Goal: Task Accomplishment & Management: Use online tool/utility

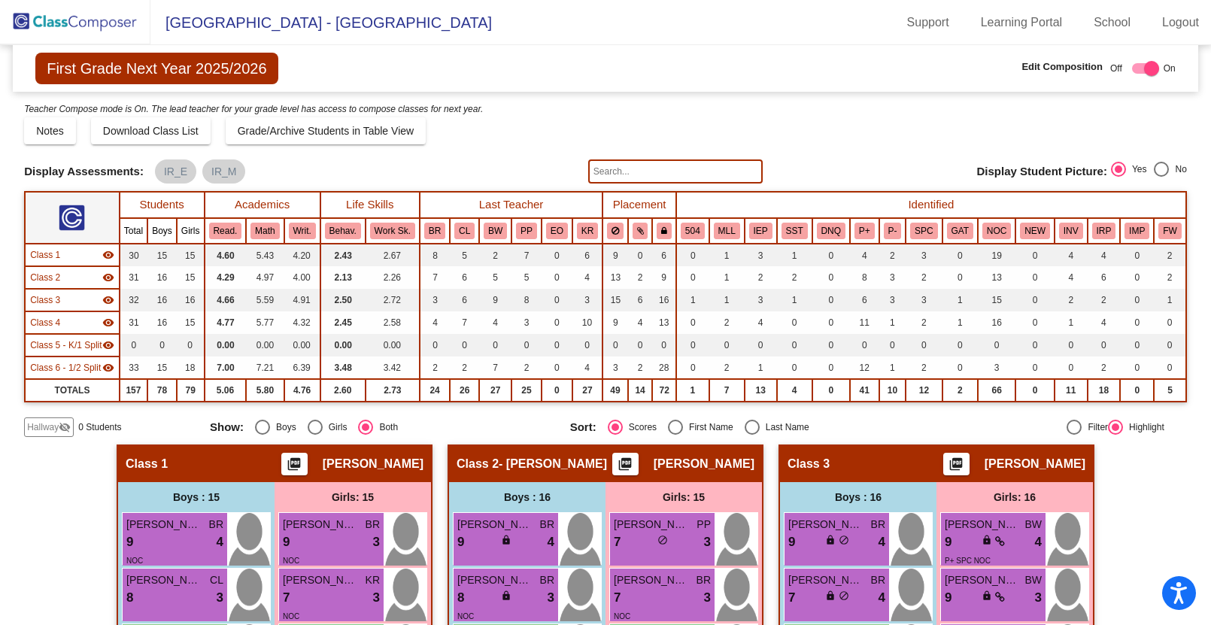
scroll to position [2, 0]
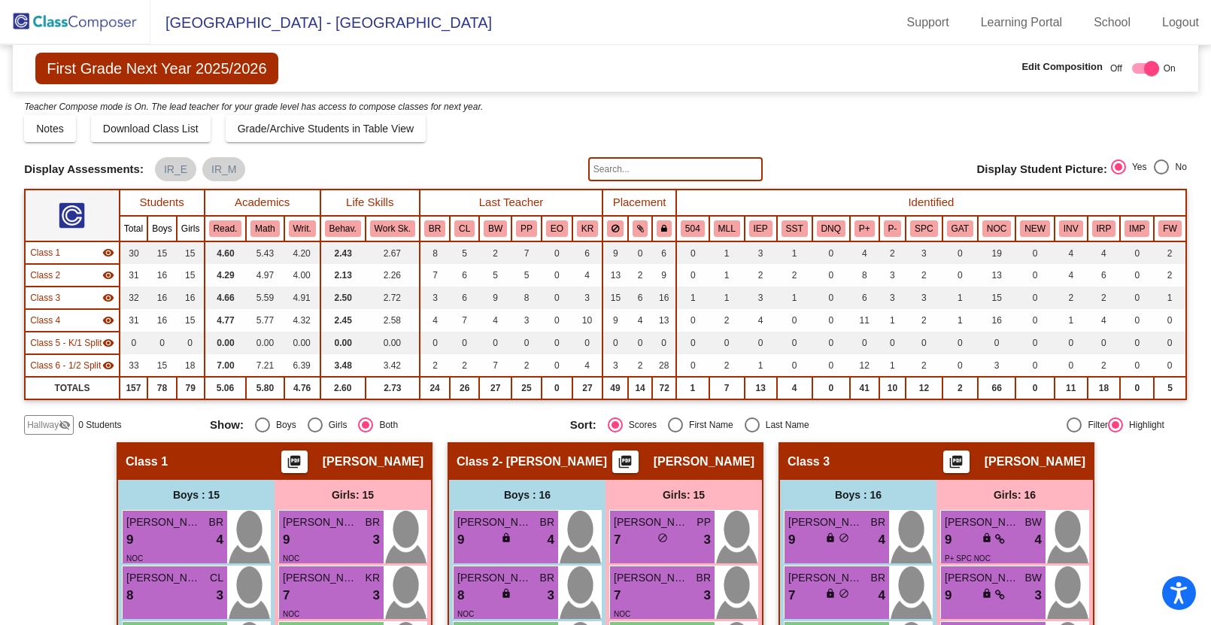
click at [72, 17] on img at bounding box center [75, 22] width 150 height 44
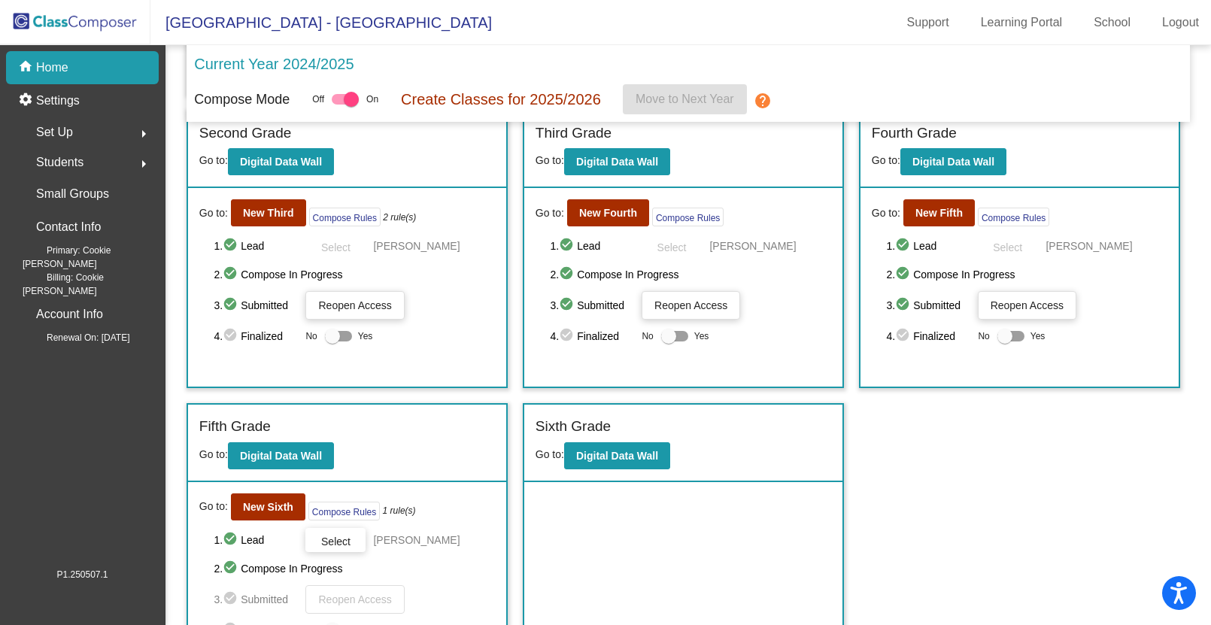
scroll to position [317, 0]
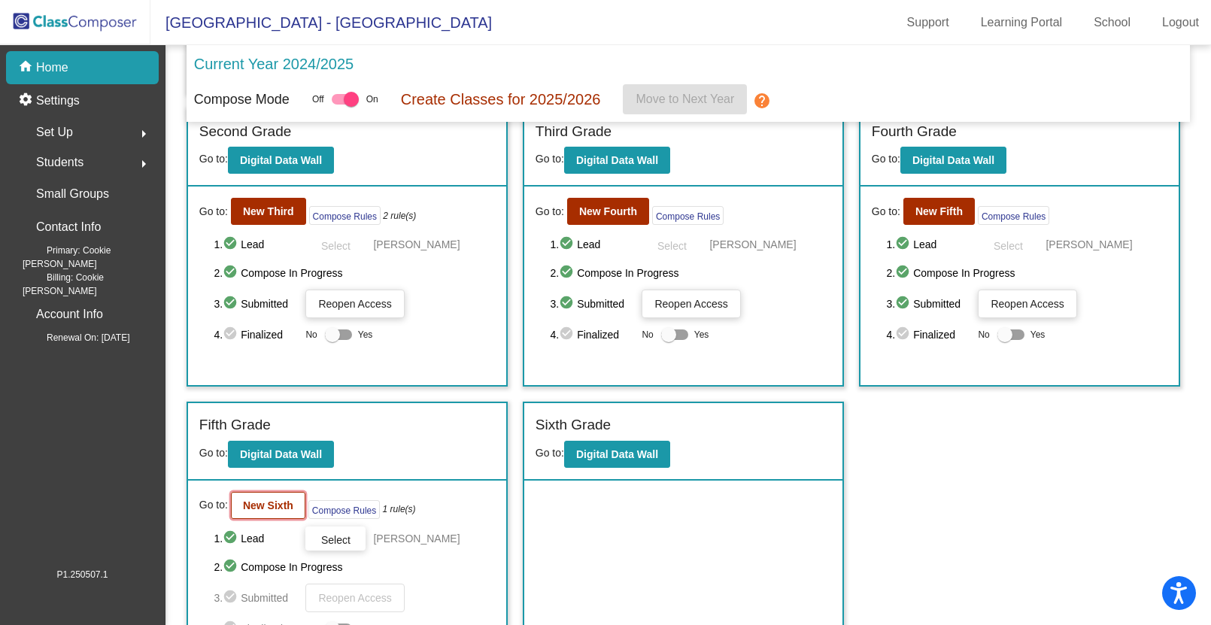
click at [263, 500] on b "New Sixth" at bounding box center [268, 505] width 50 height 12
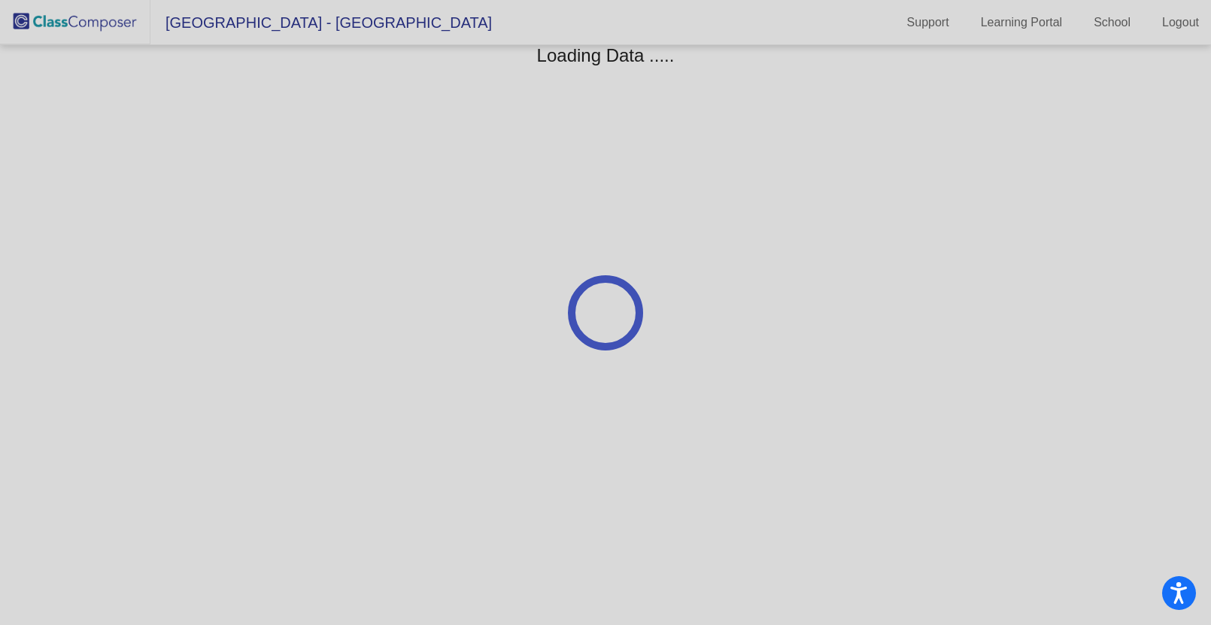
click at [263, 500] on div at bounding box center [605, 312] width 1211 height 625
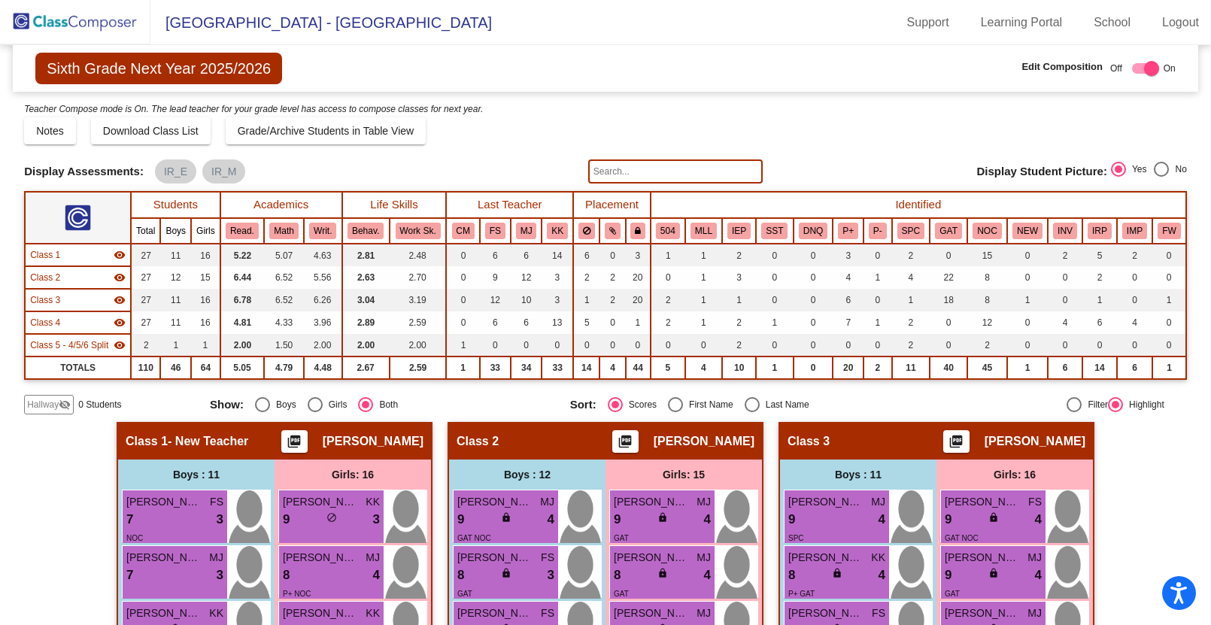
click at [607, 167] on input "text" at bounding box center [675, 171] width 174 height 24
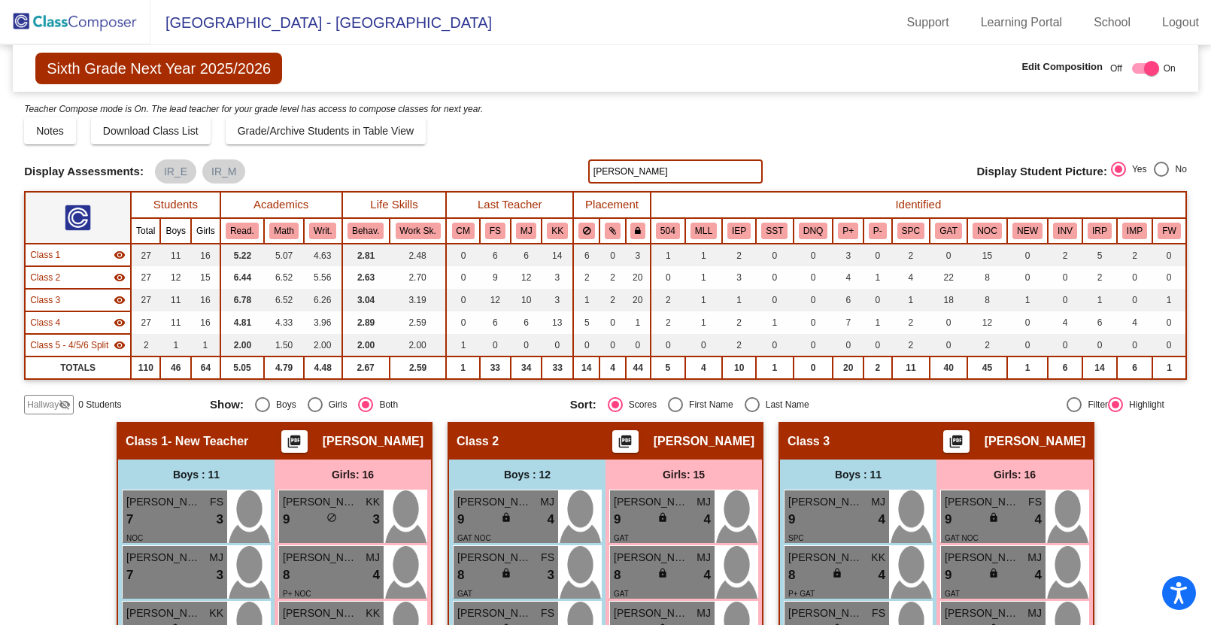
type input "[PERSON_NAME]"
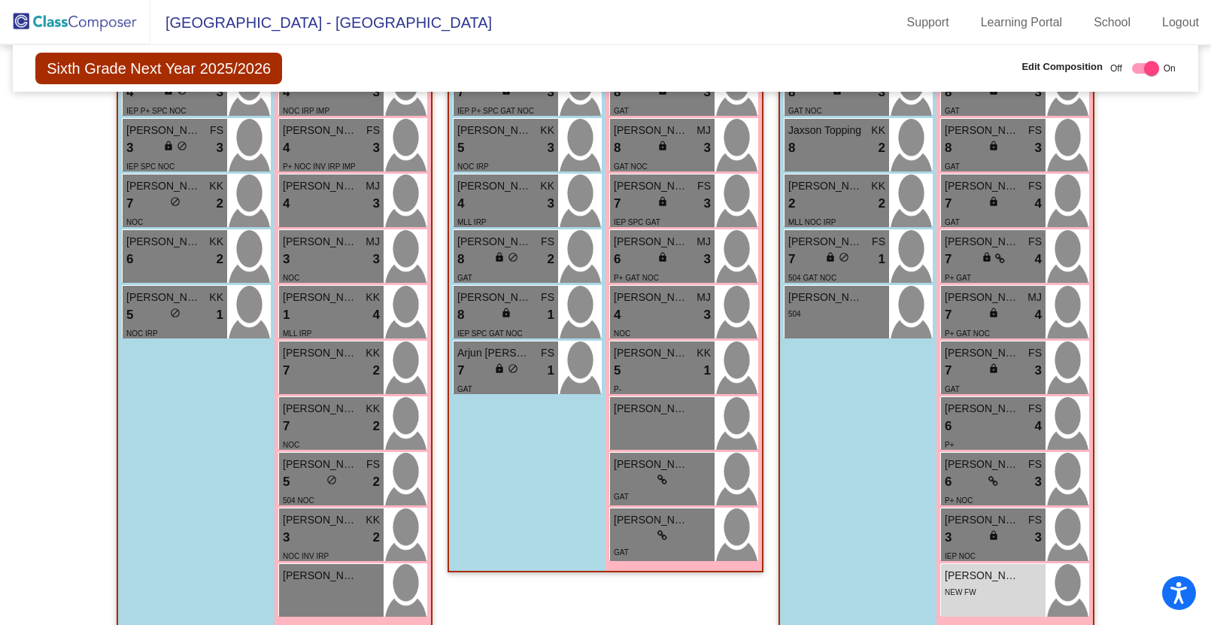
scroll to position [756, 0]
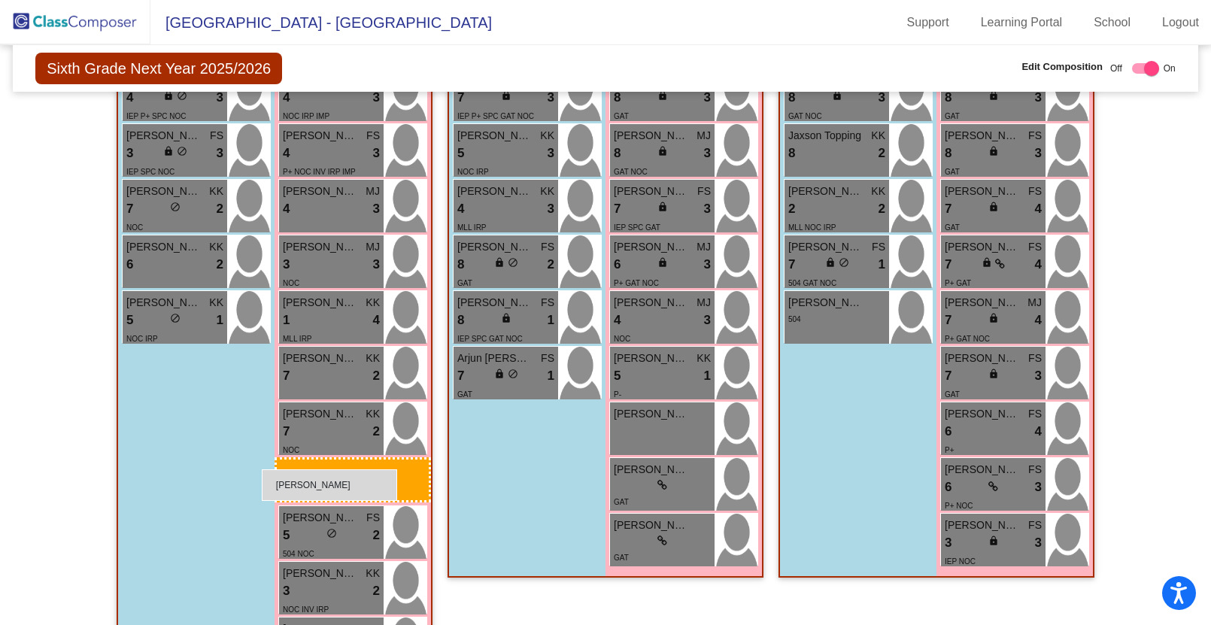
drag, startPoint x: 1005, startPoint y: 587, endPoint x: 261, endPoint y: 468, distance: 753.9
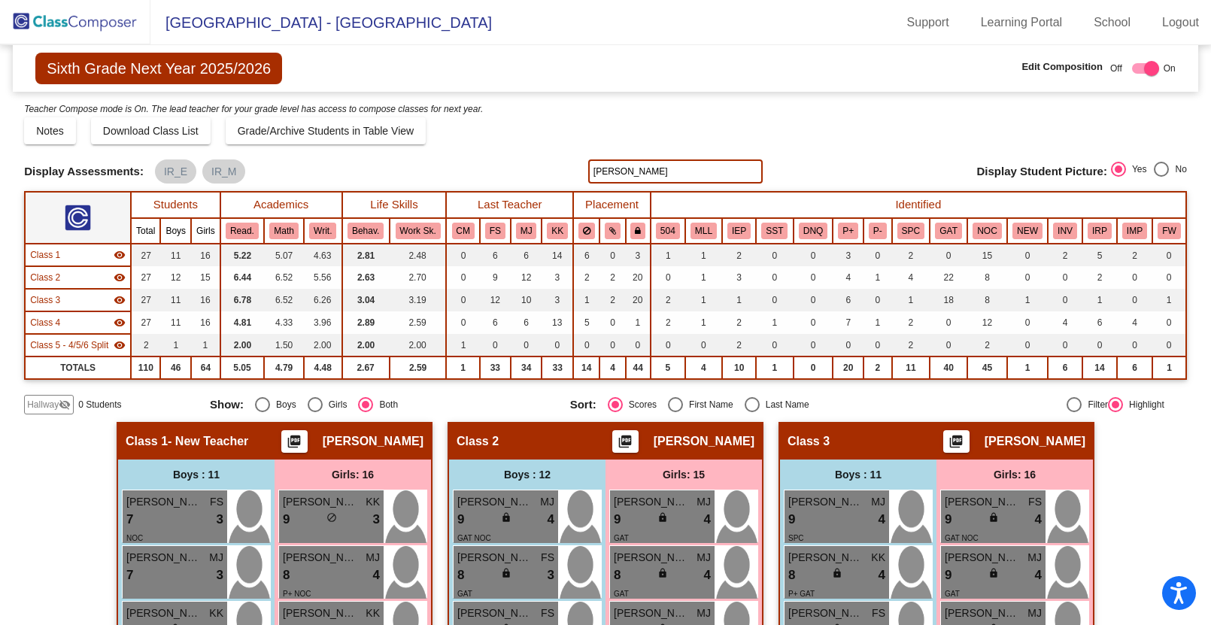
scroll to position [0, 0]
click at [47, 16] on img at bounding box center [75, 22] width 150 height 44
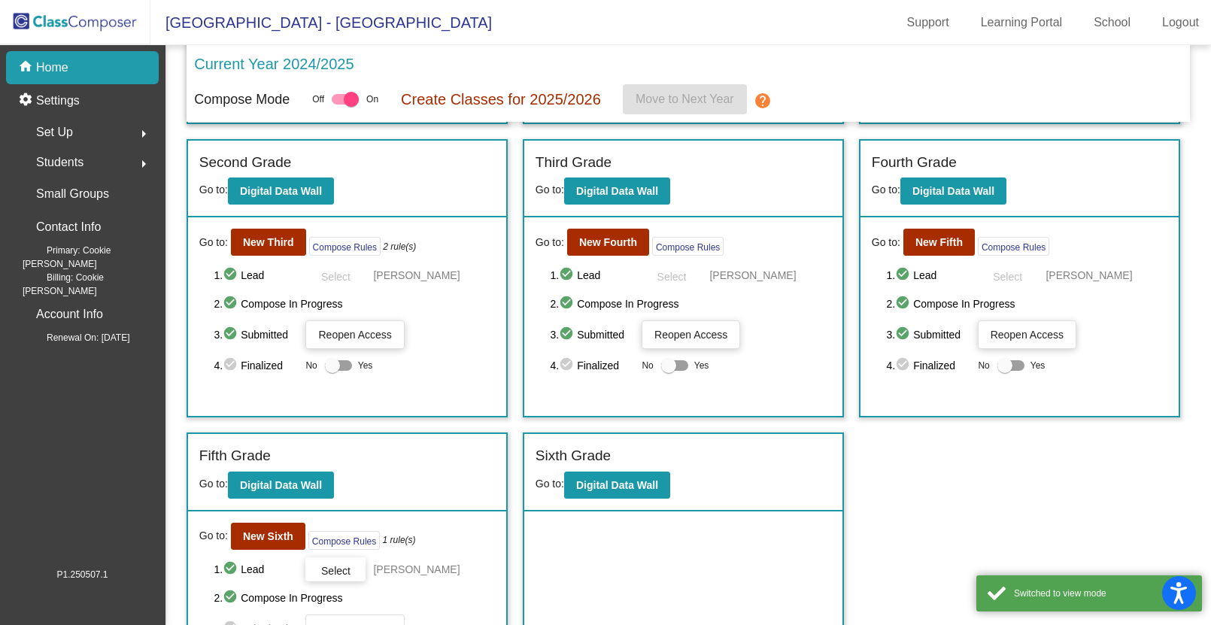
scroll to position [317, 0]
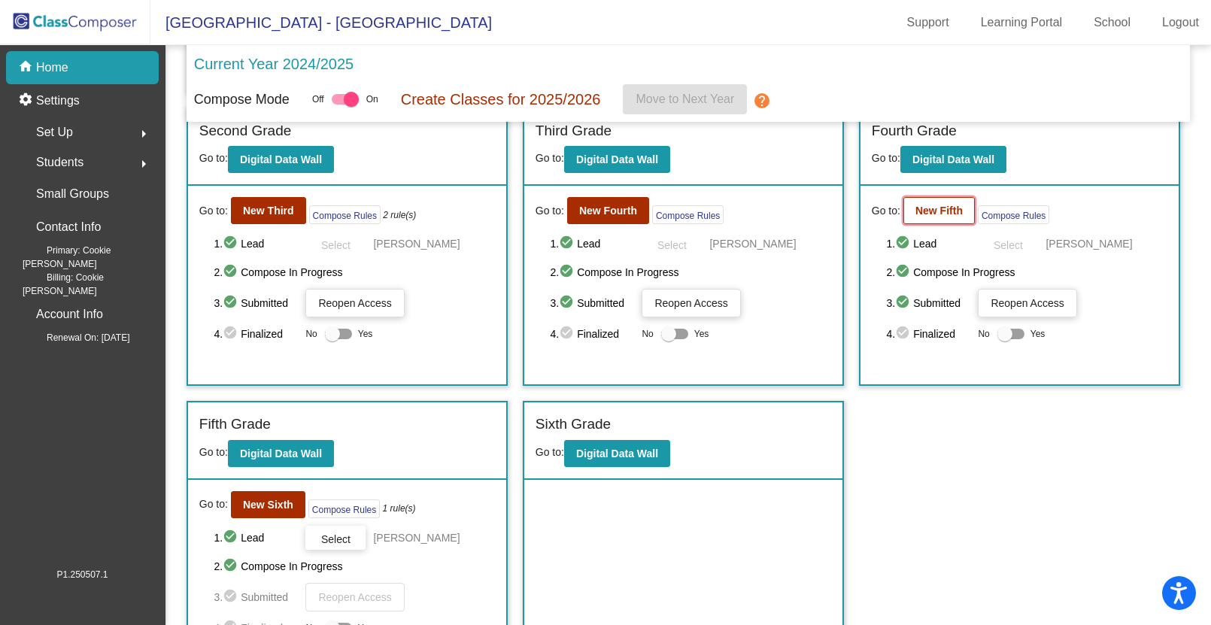
click at [935, 216] on b "New Fifth" at bounding box center [938, 211] width 47 height 12
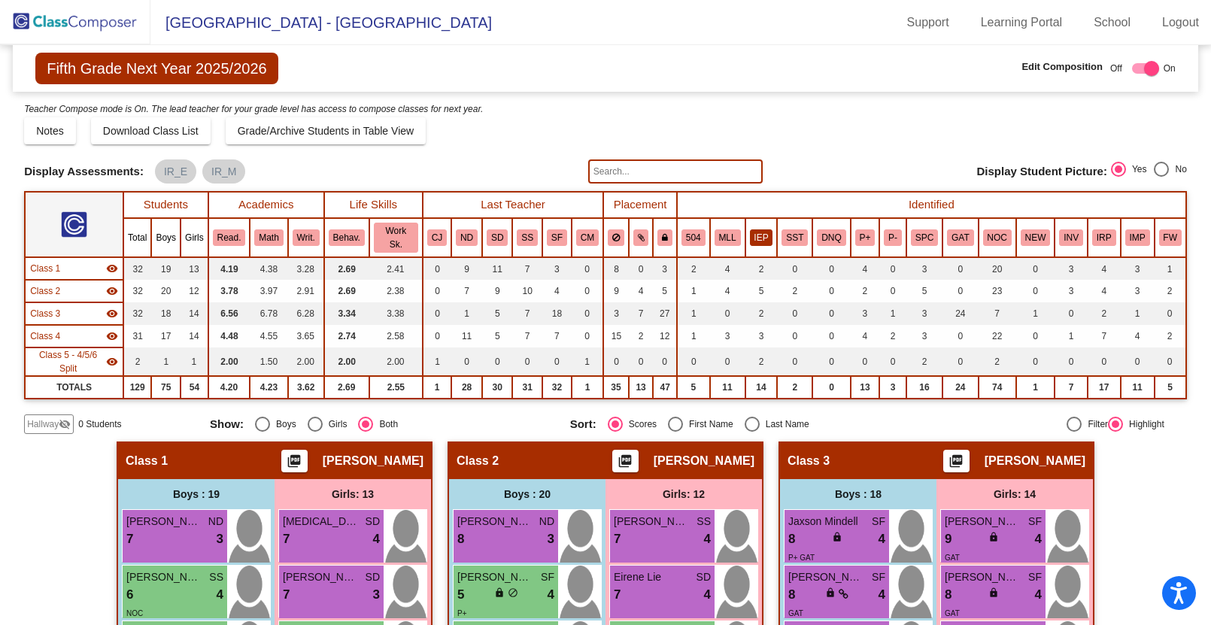
click at [757, 238] on button "IEP" at bounding box center [761, 237] width 23 height 17
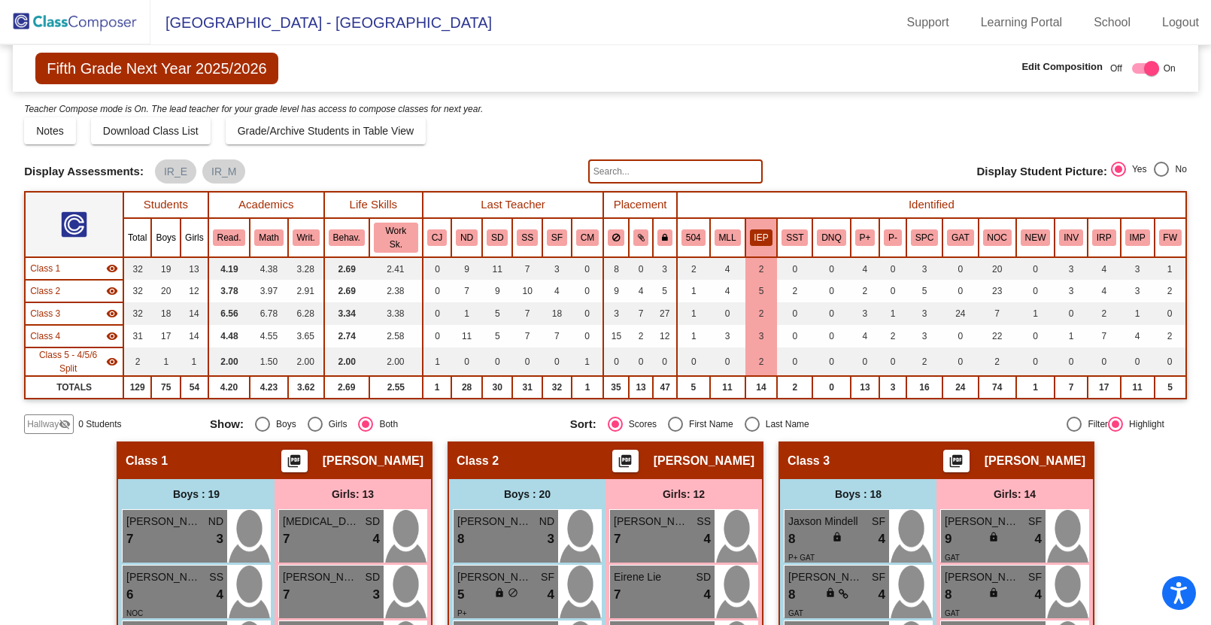
click at [757, 237] on button "IEP" at bounding box center [761, 237] width 23 height 17
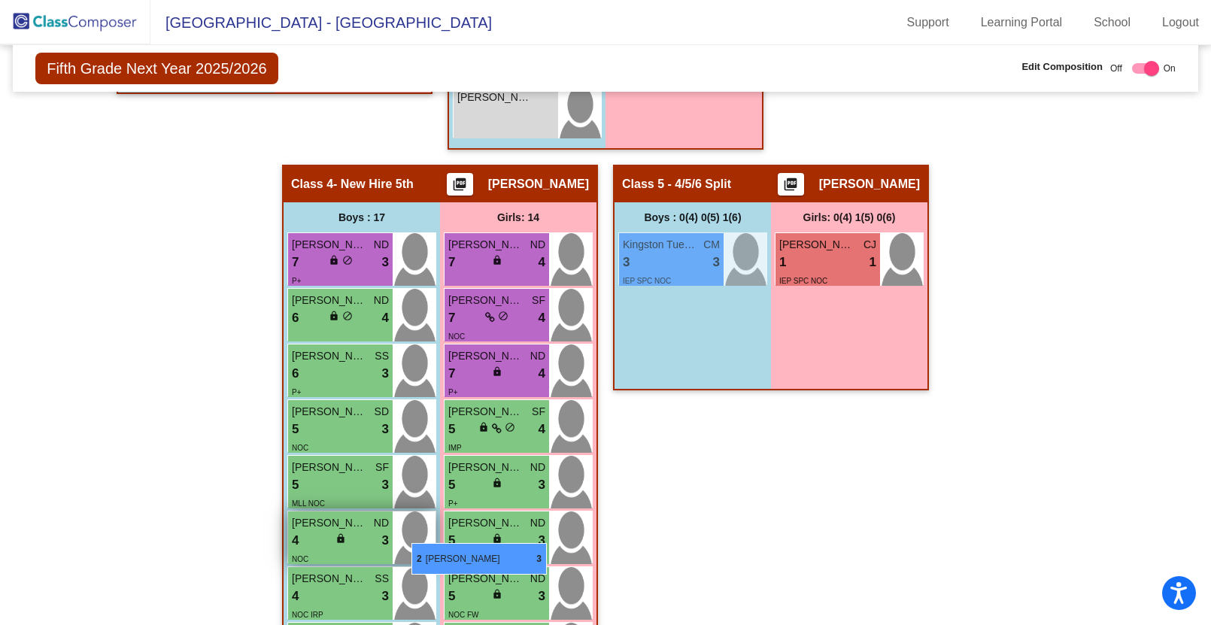
drag, startPoint x: 666, startPoint y: 106, endPoint x: 411, endPoint y: 543, distance: 505.5
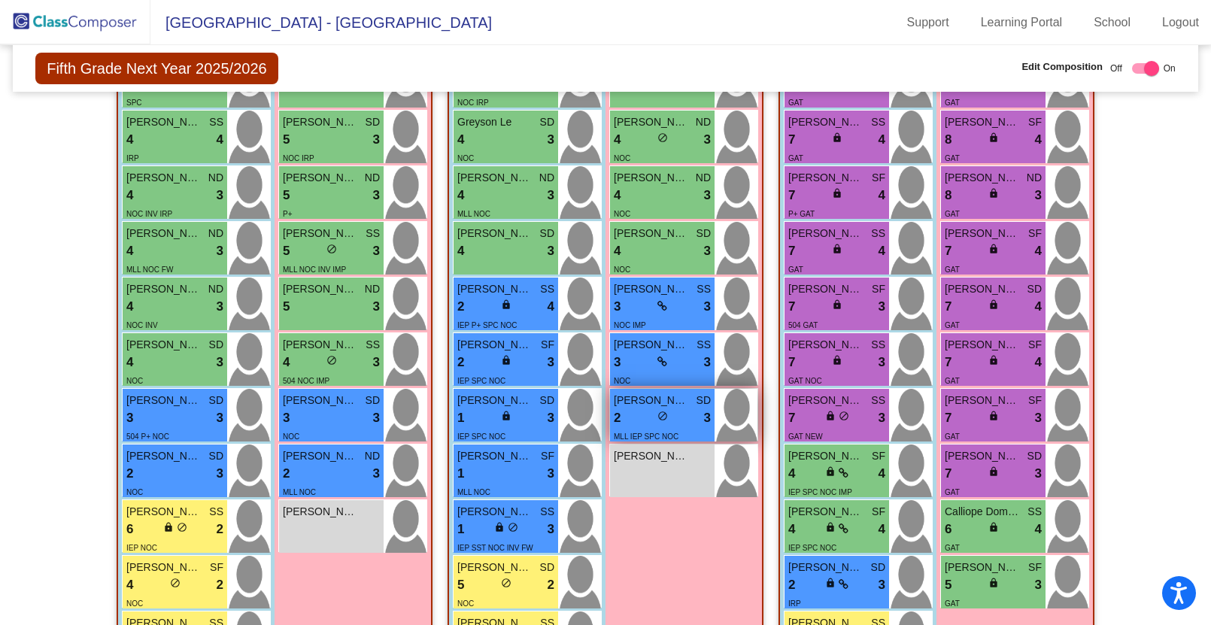
scroll to position [678, 0]
click at [657, 414] on span "do_not_disturb_alt" at bounding box center [662, 415] width 11 height 11
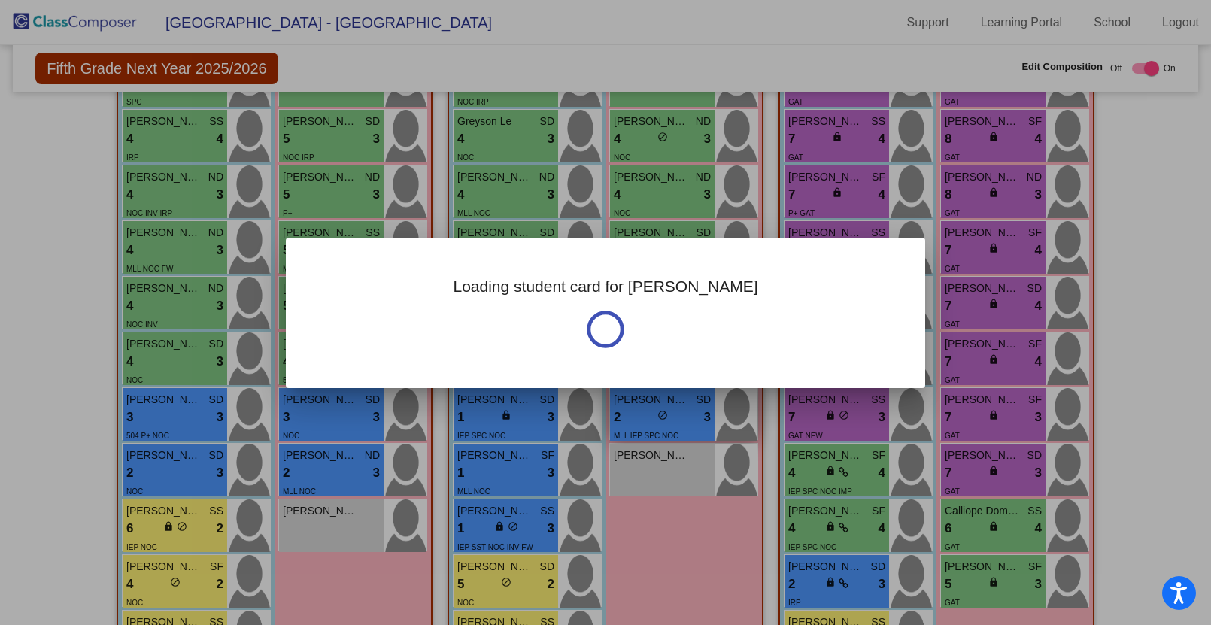
click at [653, 414] on div at bounding box center [605, 312] width 1211 height 625
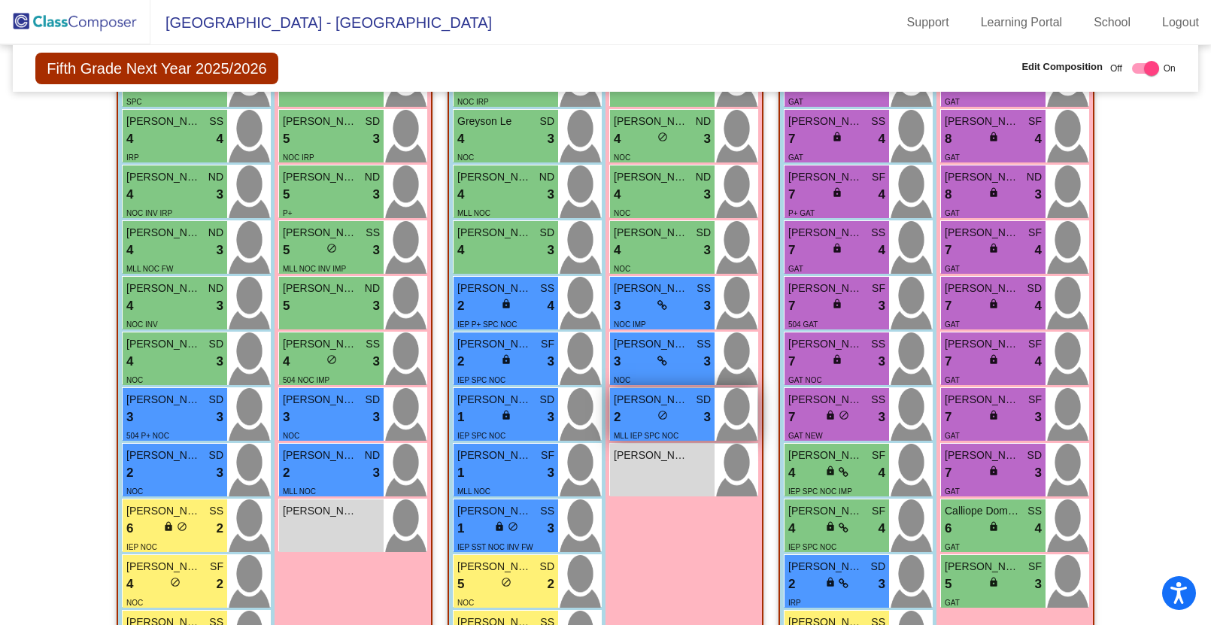
click at [642, 414] on div "2 lock do_not_disturb_alt 3" at bounding box center [662, 418] width 97 height 20
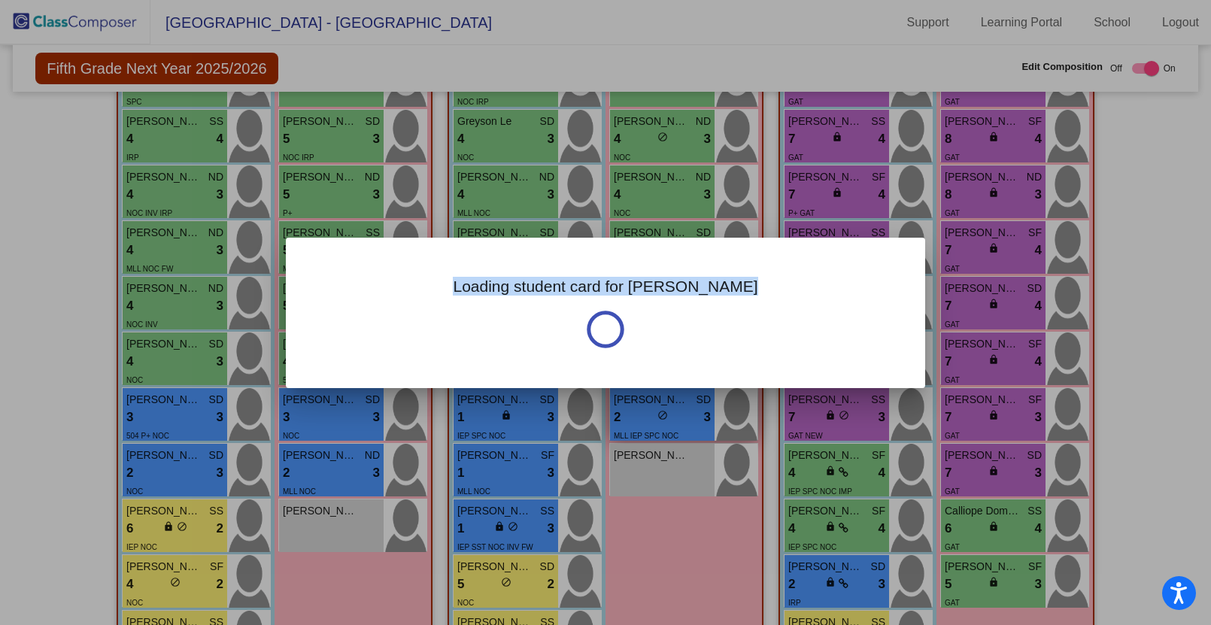
click at [642, 414] on div "Loading student card for Scarlett Notes Current Year - Last Edited: [DATE] [PER…" at bounding box center [605, 312] width 1211 height 625
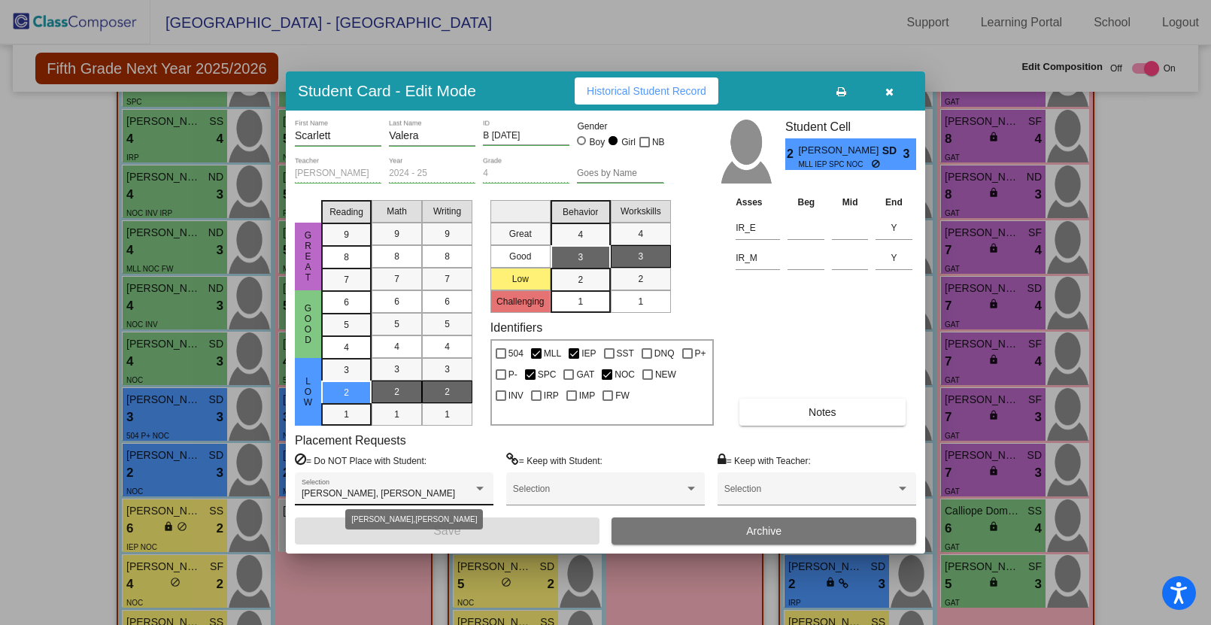
click at [479, 487] on div at bounding box center [480, 489] width 8 height 4
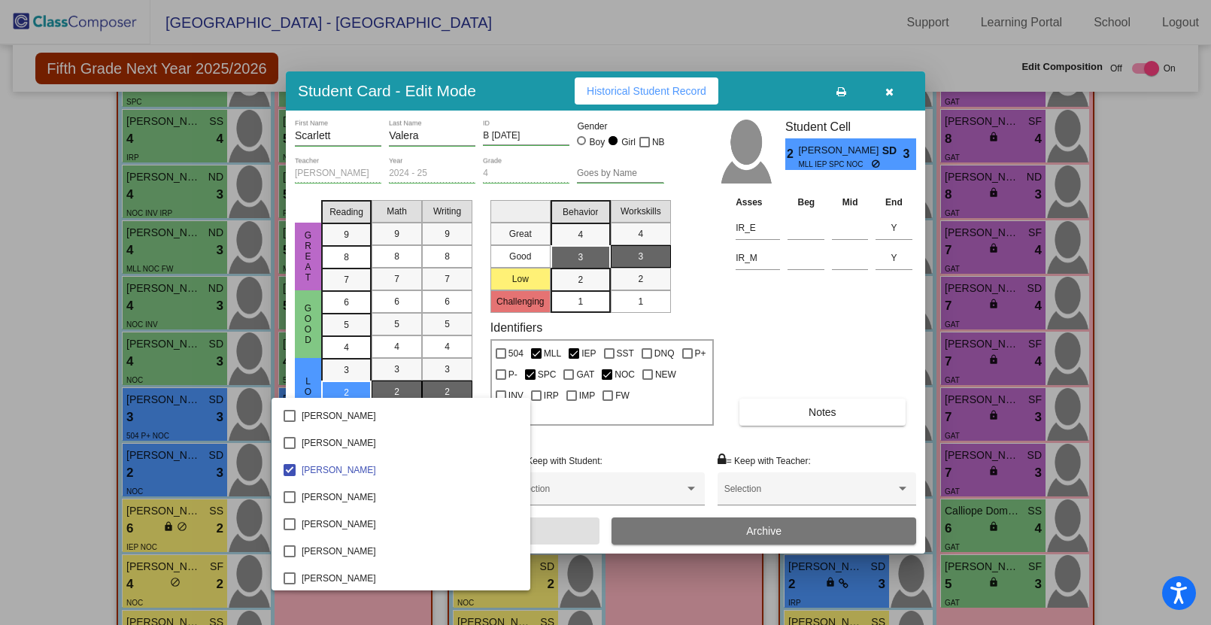
scroll to position [2549, 0]
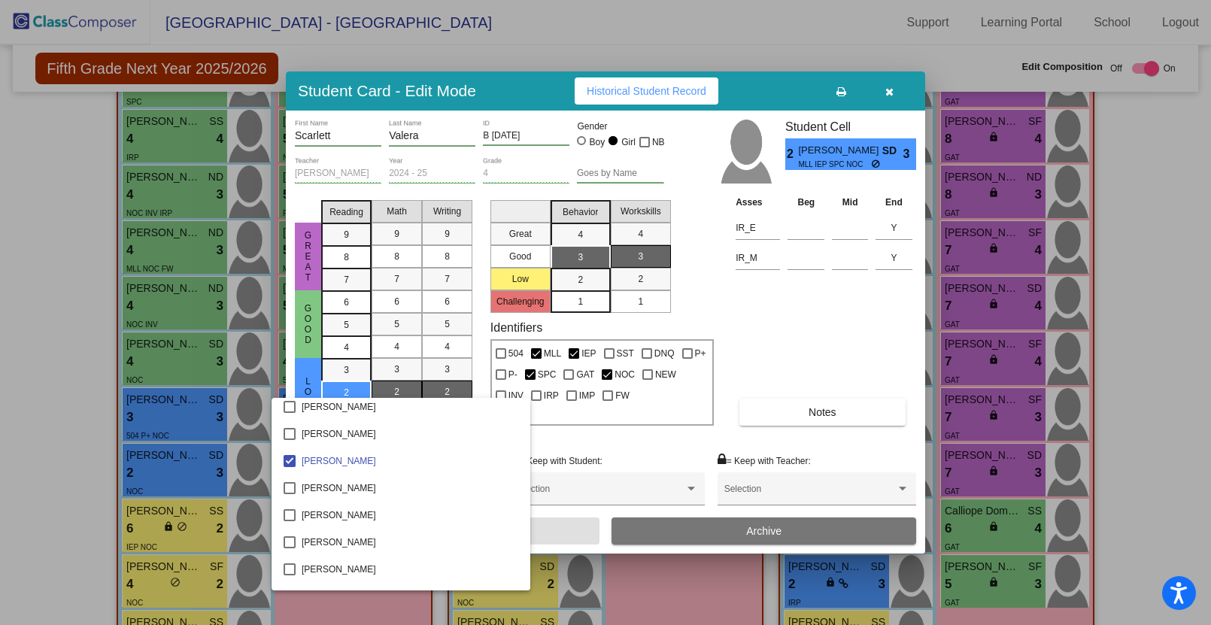
click at [764, 341] on div at bounding box center [605, 312] width 1211 height 625
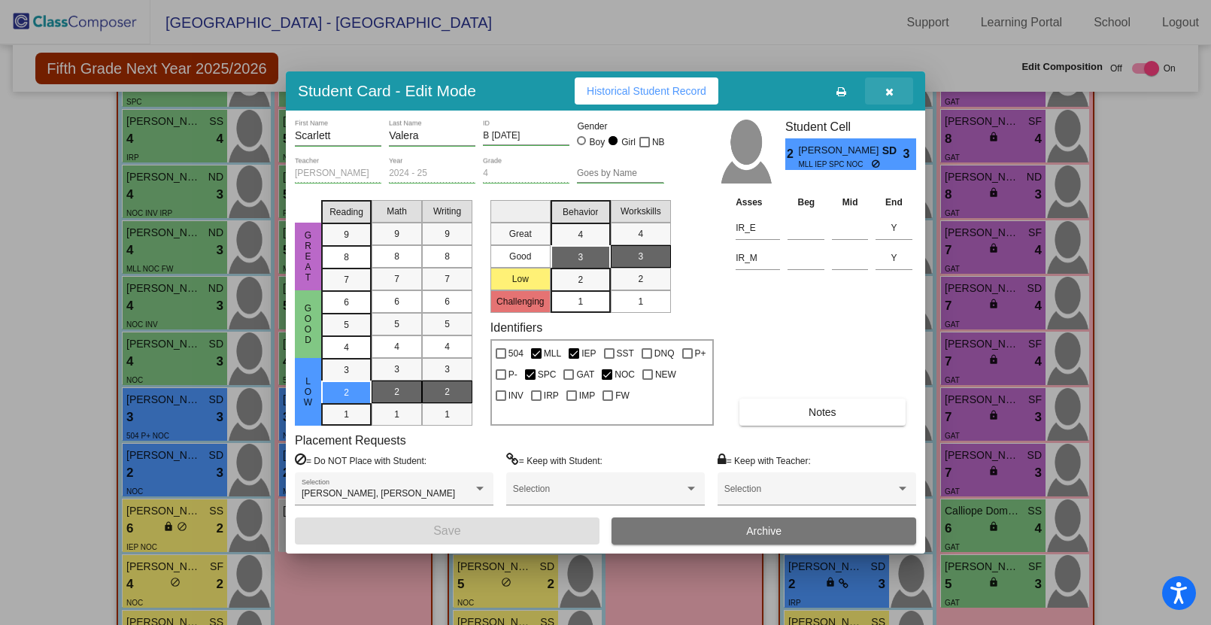
click at [887, 90] on icon "button" at bounding box center [889, 91] width 8 height 11
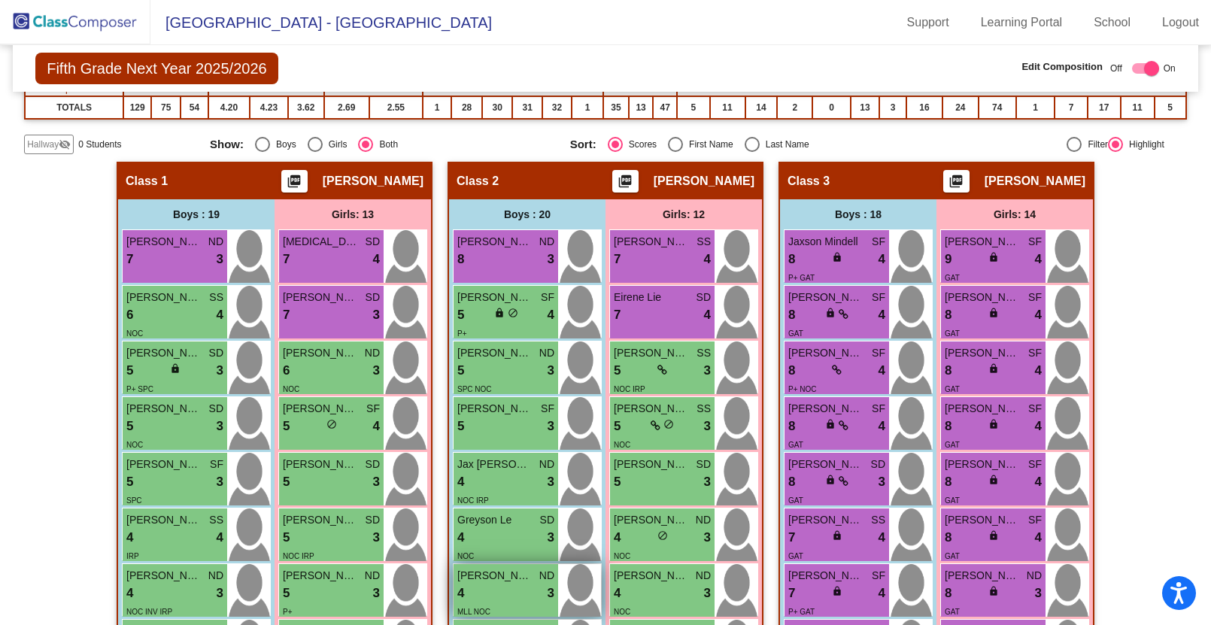
scroll to position [0, 0]
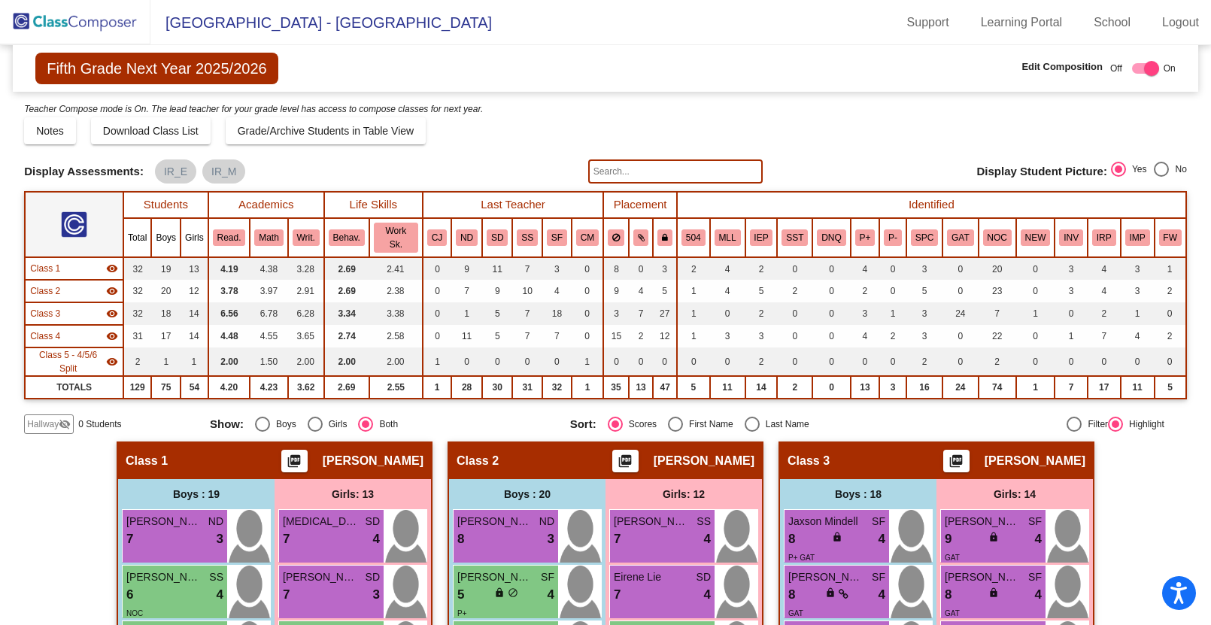
click at [598, 169] on input "text" at bounding box center [675, 171] width 174 height 24
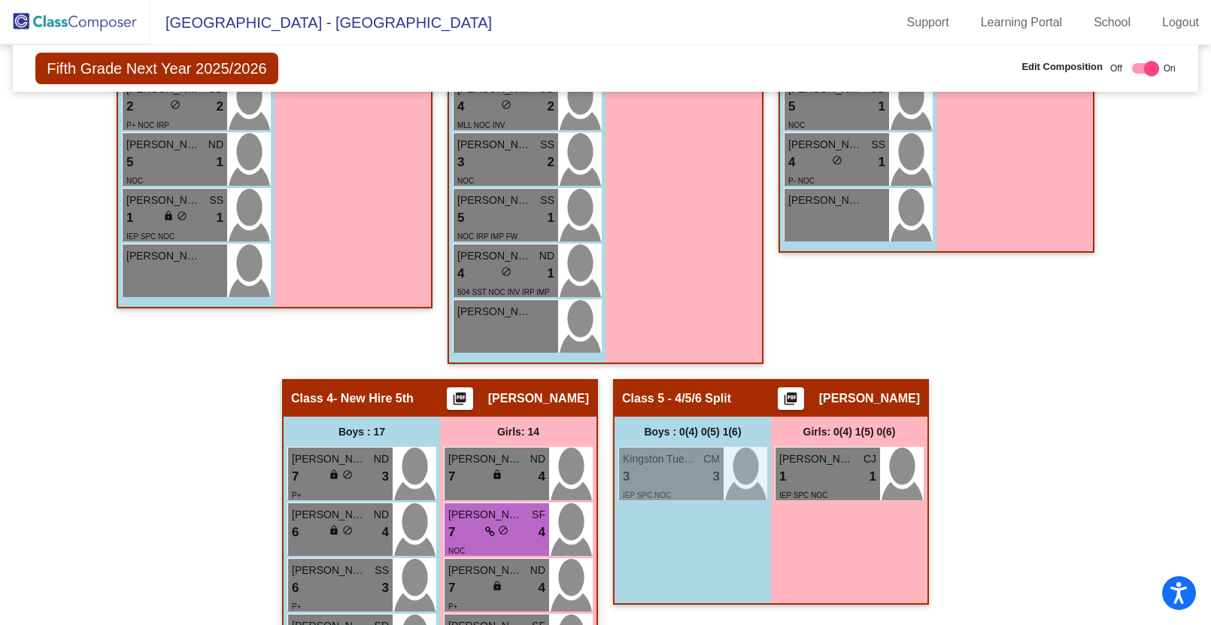
scroll to position [1211, 0]
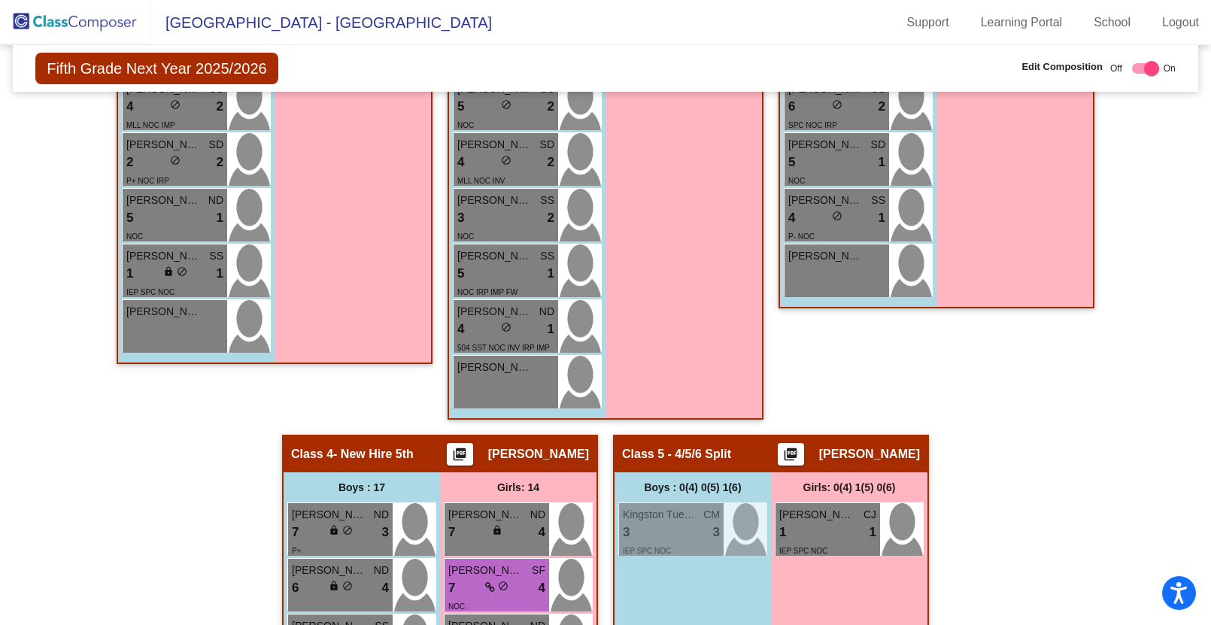
click at [1096, 396] on div "Hallway - Hallway Class picture_as_pdf Add Student First Name Last Name Student…" at bounding box center [605, 351] width 1163 height 2242
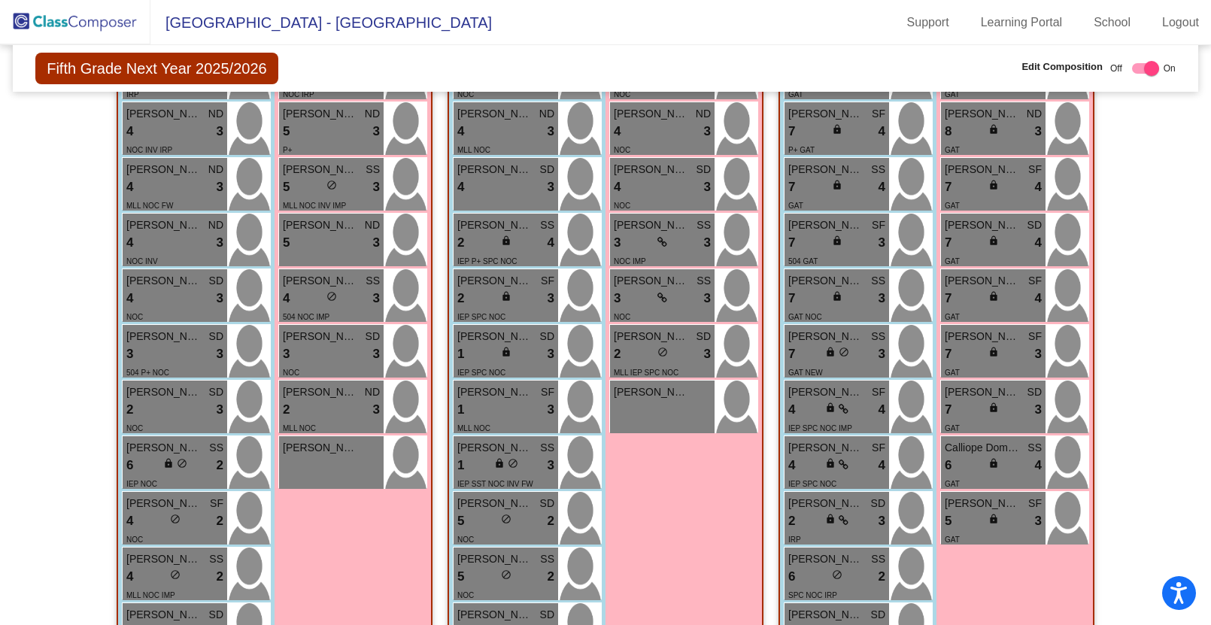
scroll to position [0, 0]
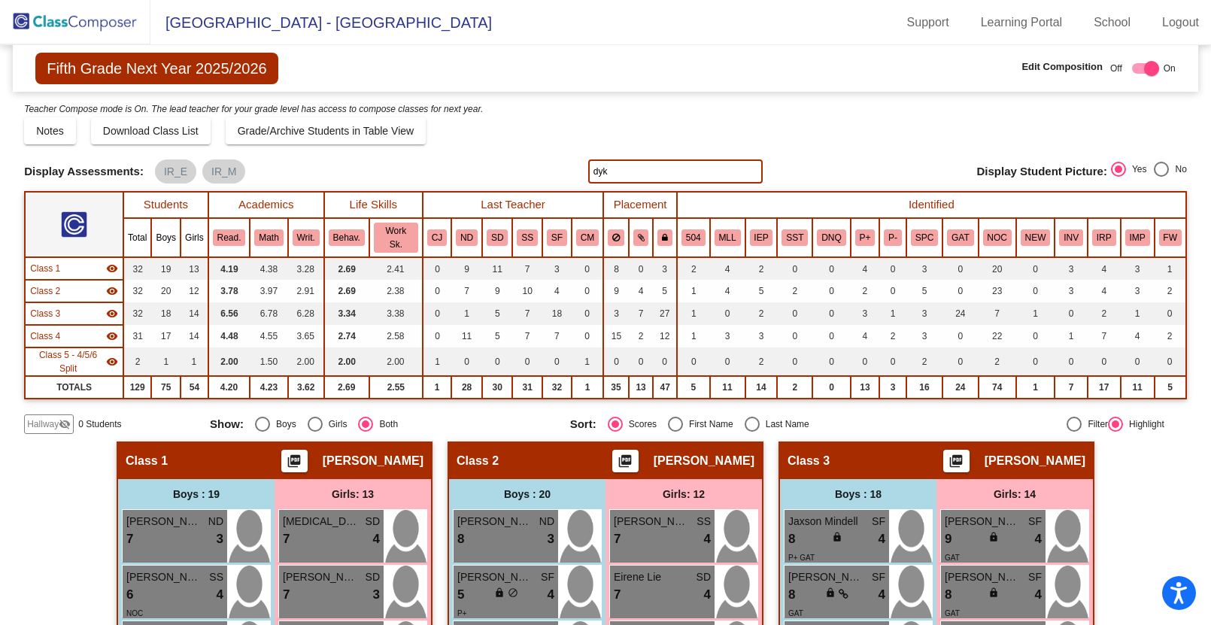
click at [606, 167] on input "dyk" at bounding box center [675, 171] width 174 height 24
type input "d"
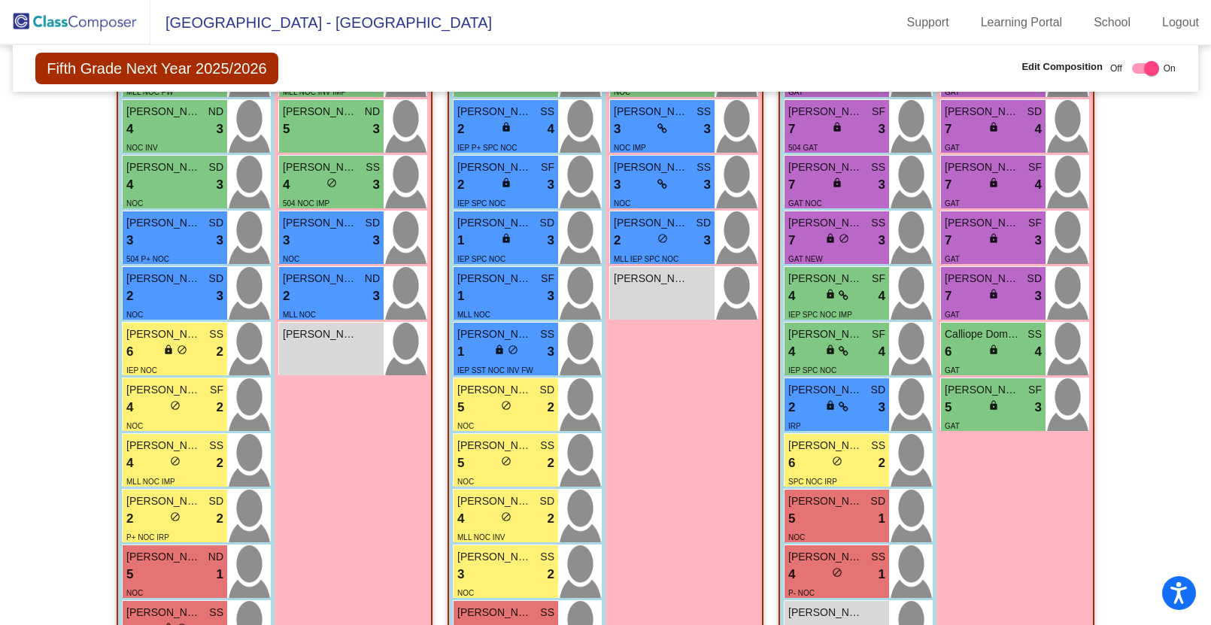
scroll to position [853, 0]
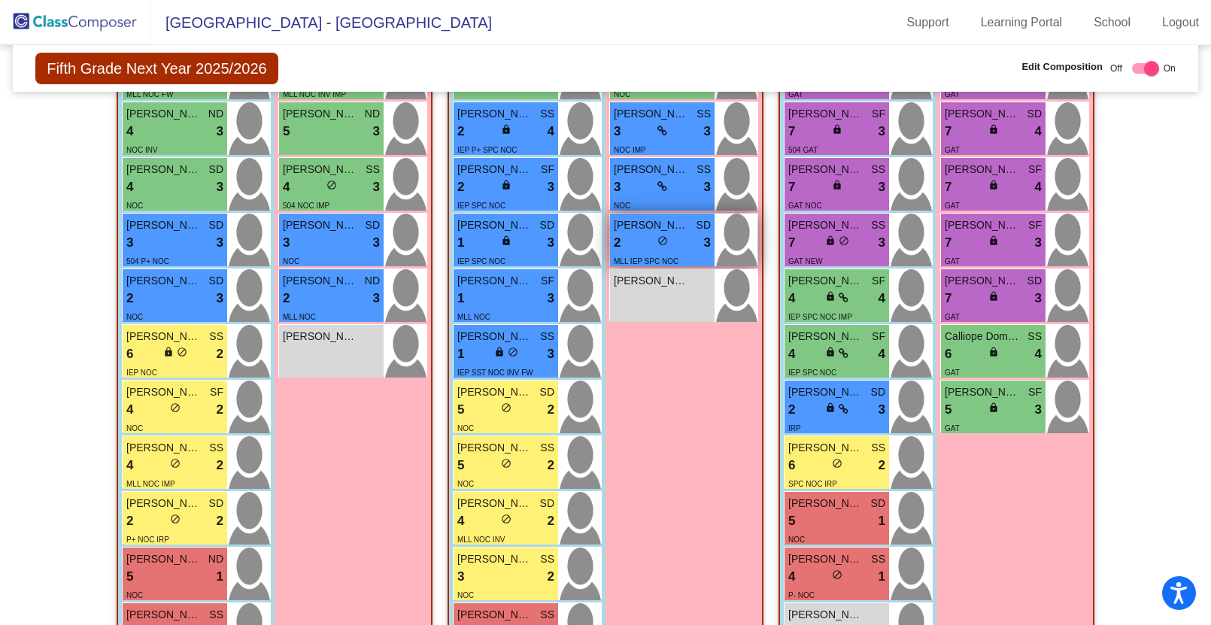
click at [637, 255] on div "MLL IEP SPC NOC" at bounding box center [646, 261] width 65 height 16
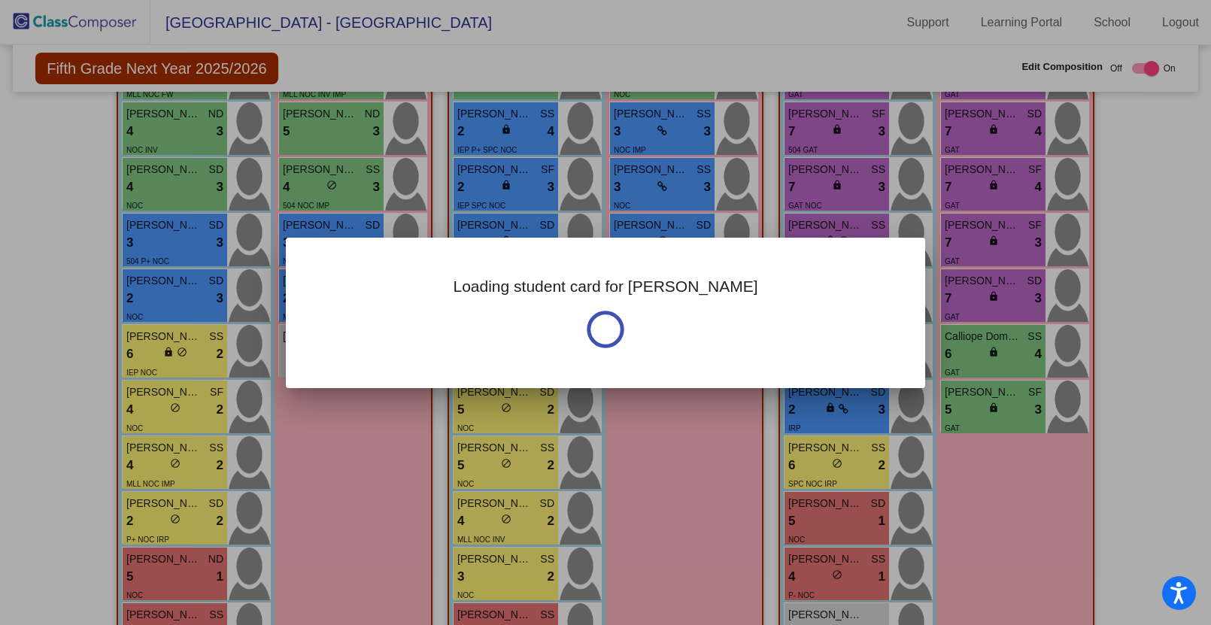
click at [636, 254] on div "Loading student card for [PERSON_NAME]" at bounding box center [605, 313] width 639 height 150
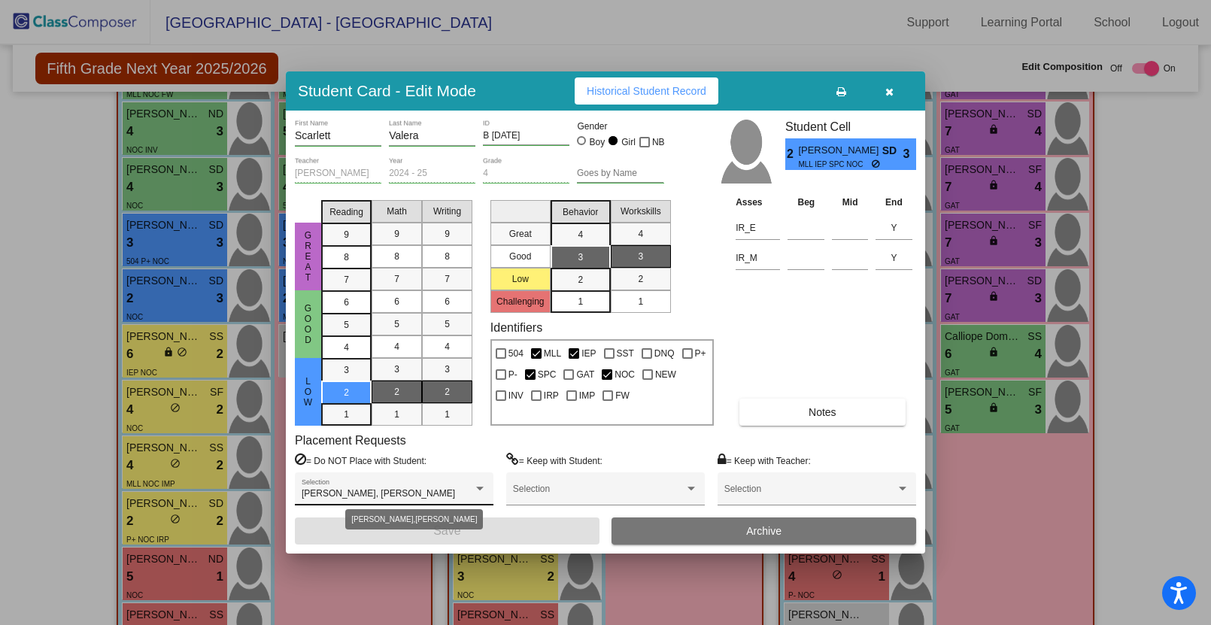
click at [480, 487] on div at bounding box center [480, 489] width 8 height 4
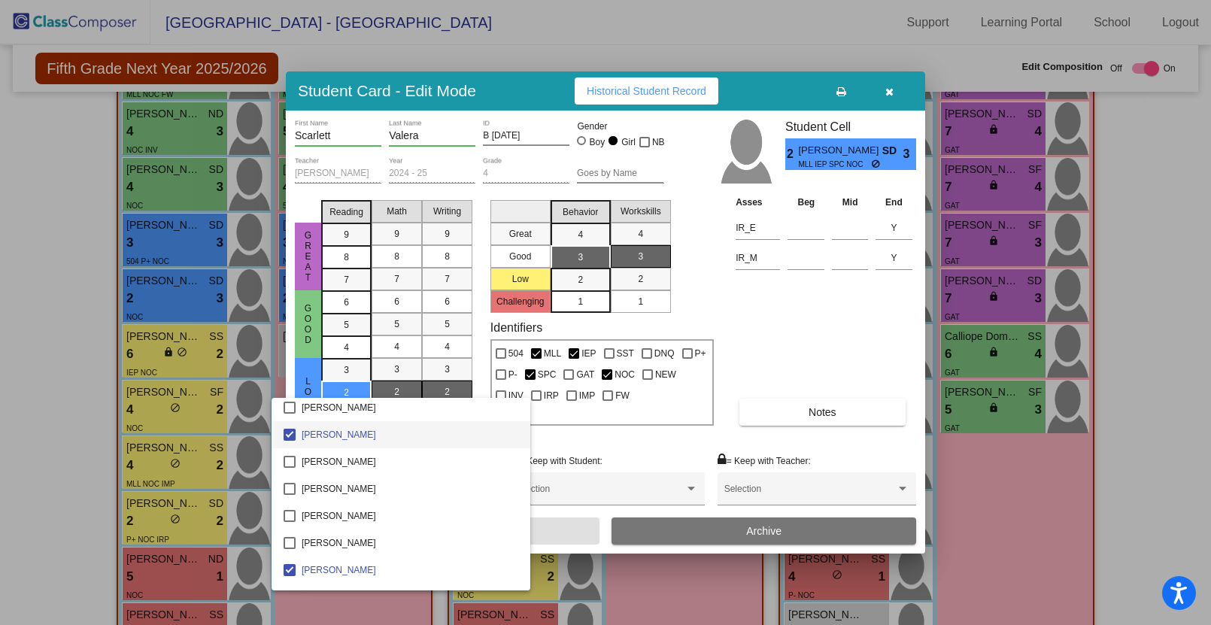
scroll to position [2427, 0]
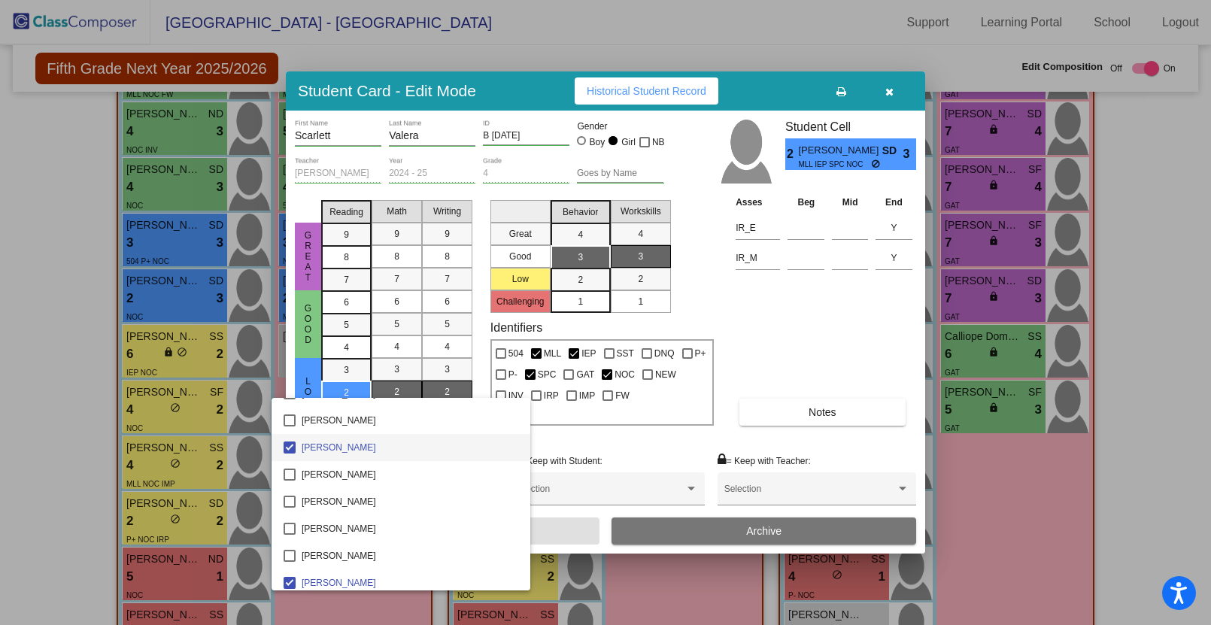
click at [752, 328] on div at bounding box center [605, 312] width 1211 height 625
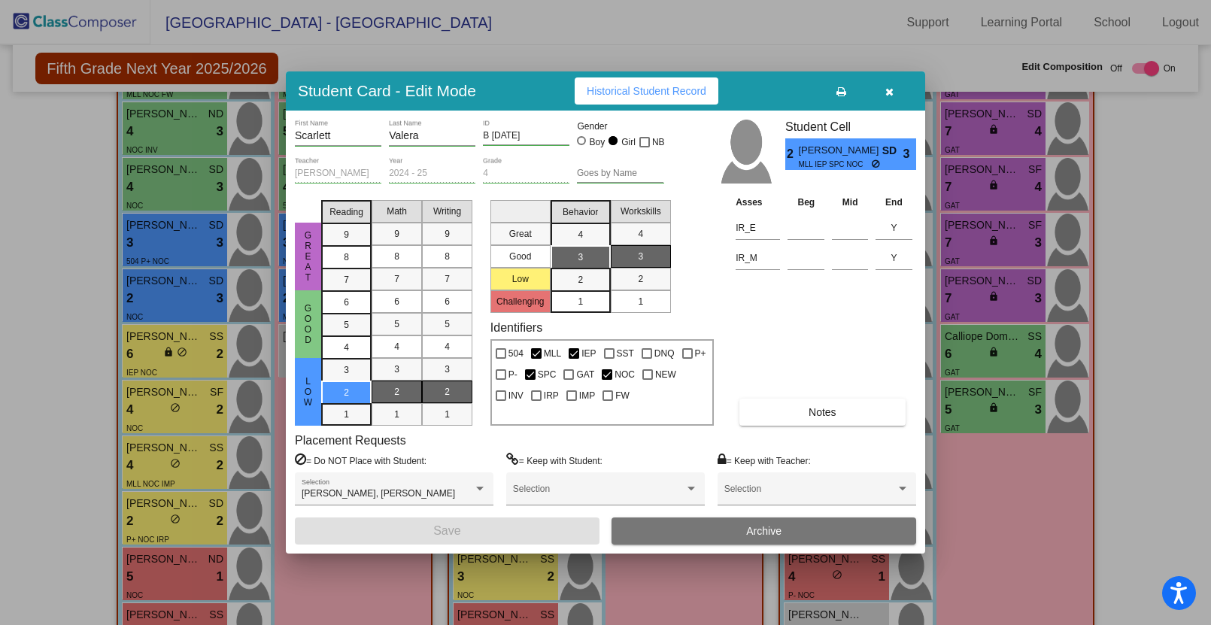
click at [886, 89] on icon "button" at bounding box center [889, 91] width 8 height 11
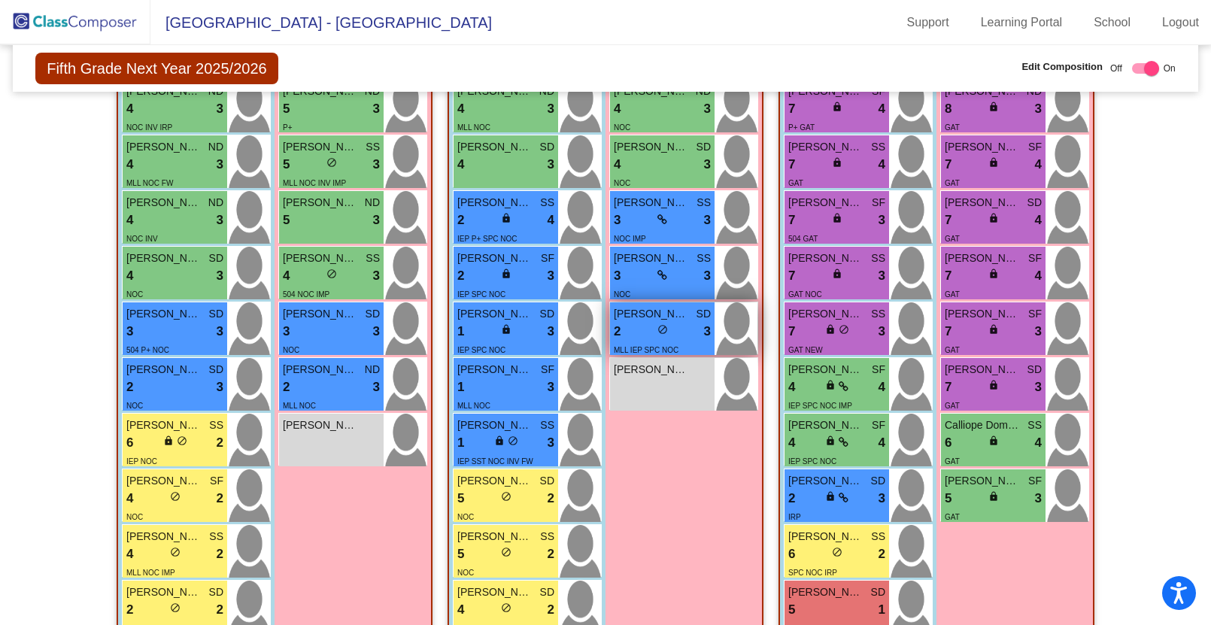
scroll to position [767, 0]
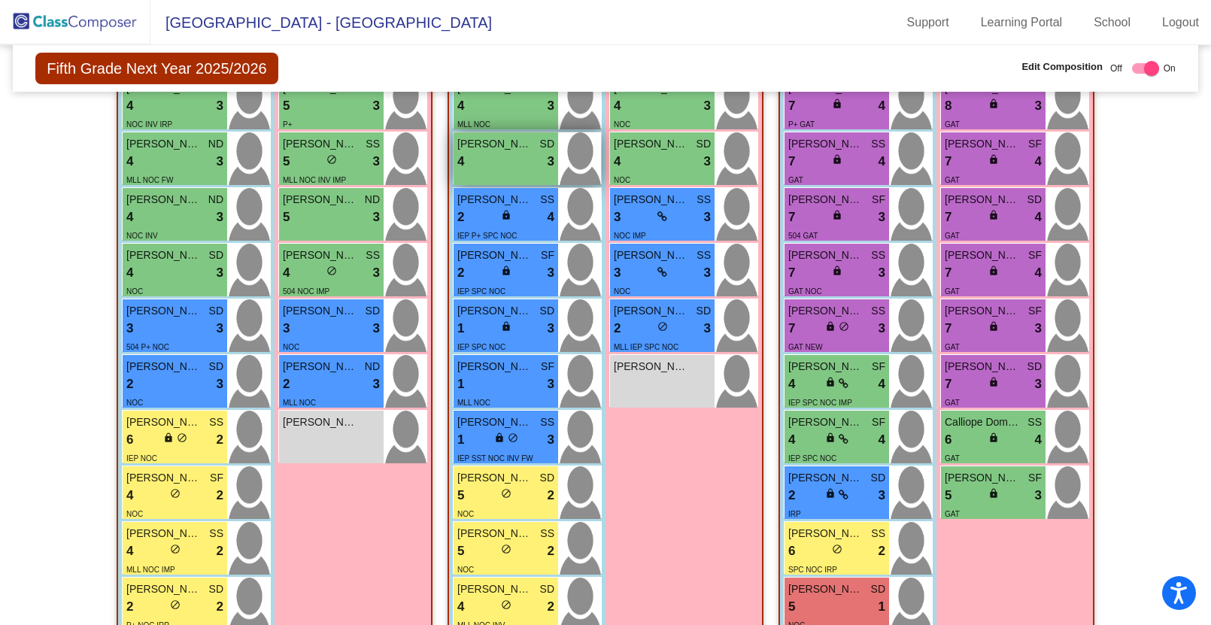
click at [535, 135] on div "[PERSON_NAME] SD 4 lock do_not_disturb_alt 3" at bounding box center [505, 158] width 105 height 53
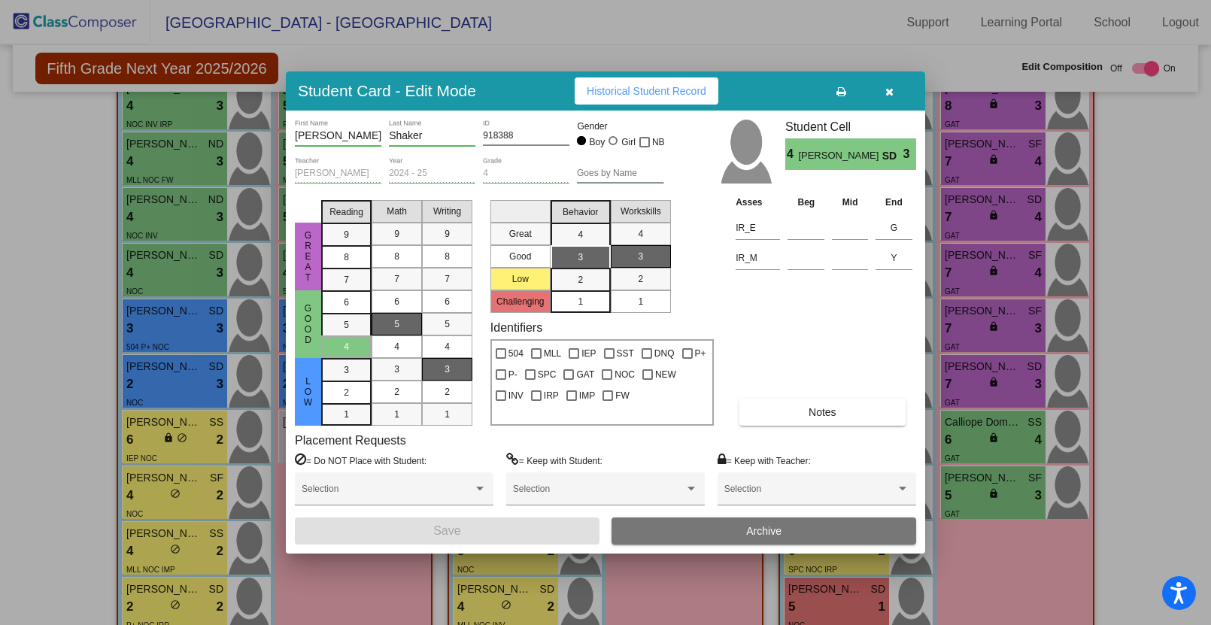
click at [885, 89] on icon "button" at bounding box center [889, 91] width 8 height 11
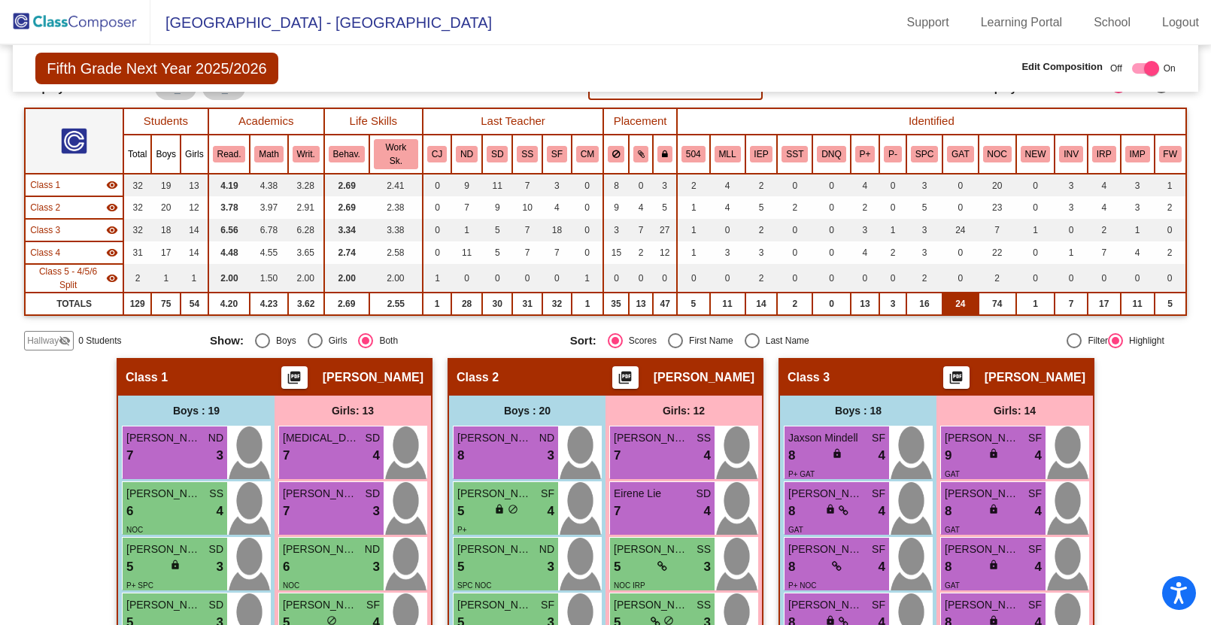
scroll to position [0, 0]
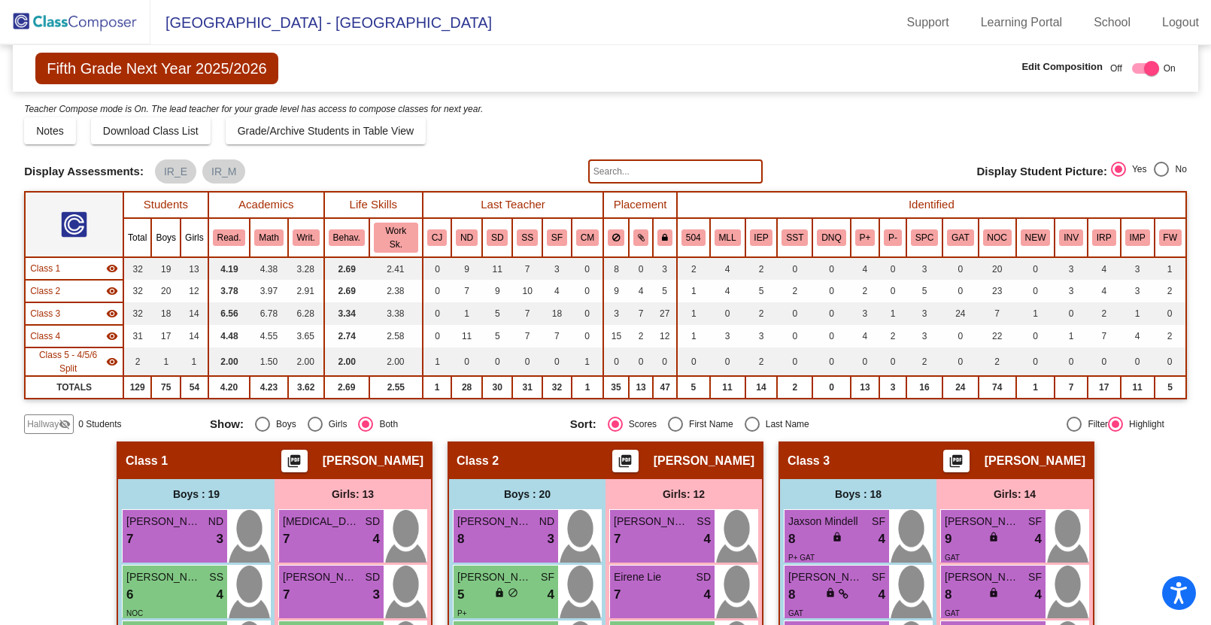
click at [626, 167] on input "text" at bounding box center [675, 171] width 174 height 24
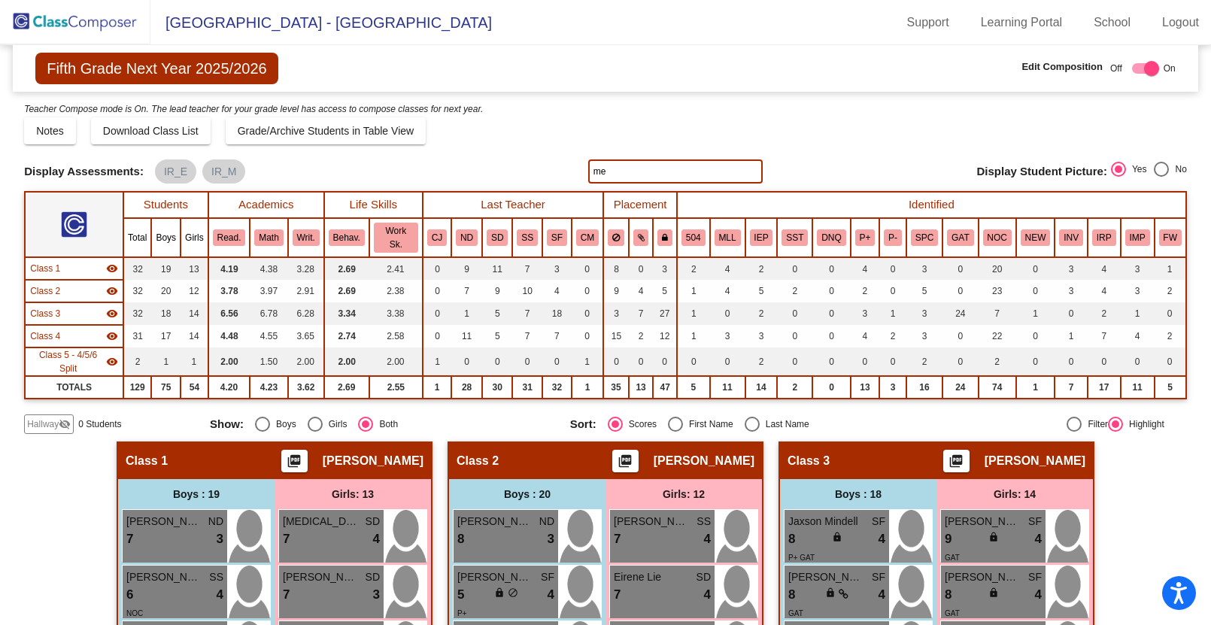
type input "m"
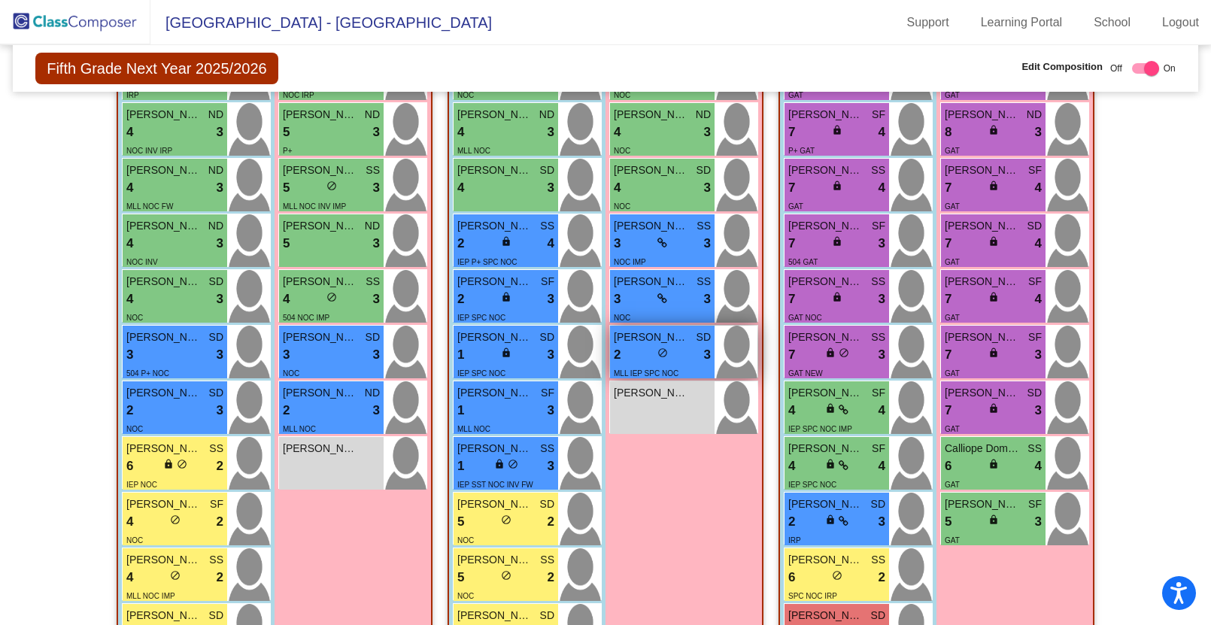
scroll to position [747, 0]
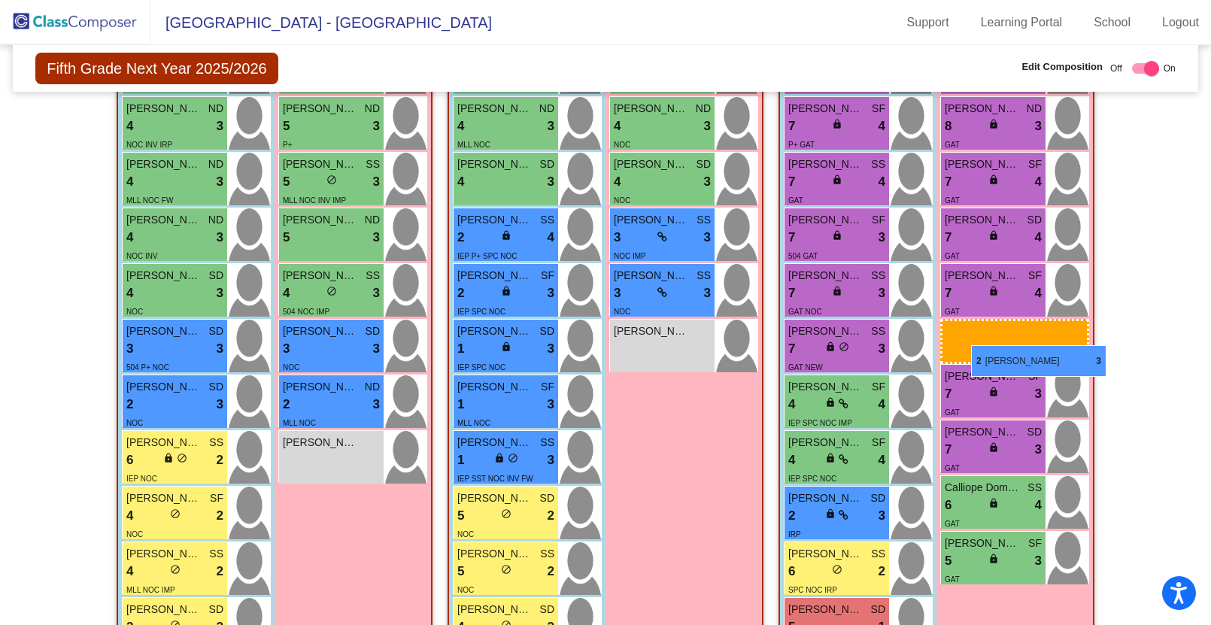
drag, startPoint x: 639, startPoint y: 346, endPoint x: 971, endPoint y: 345, distance: 331.6
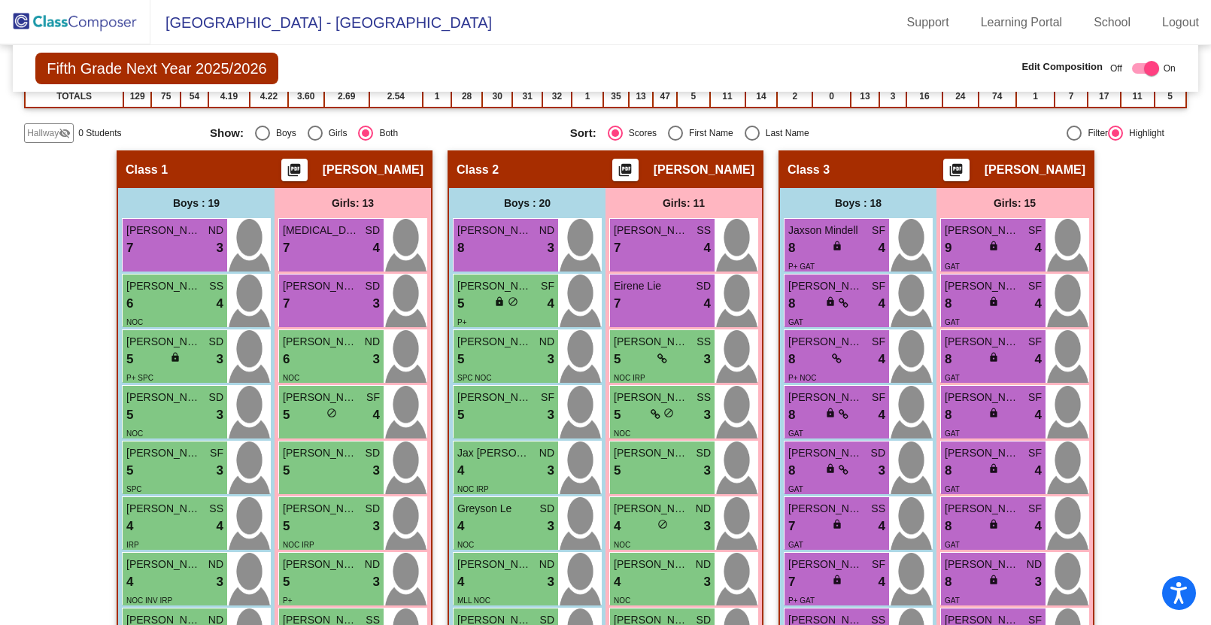
scroll to position [0, 0]
